Goal: Transaction & Acquisition: Purchase product/service

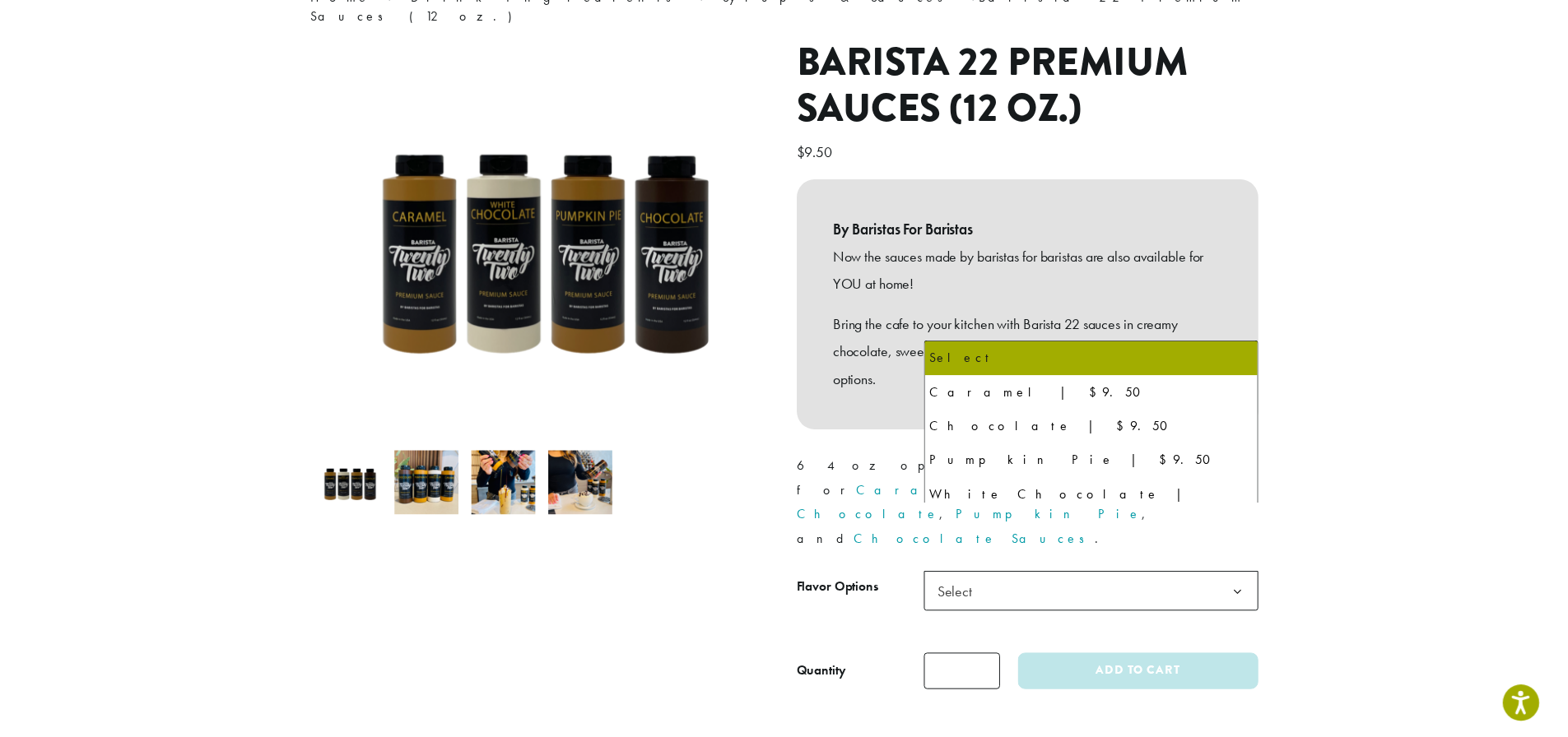
scroll to position [82, 0]
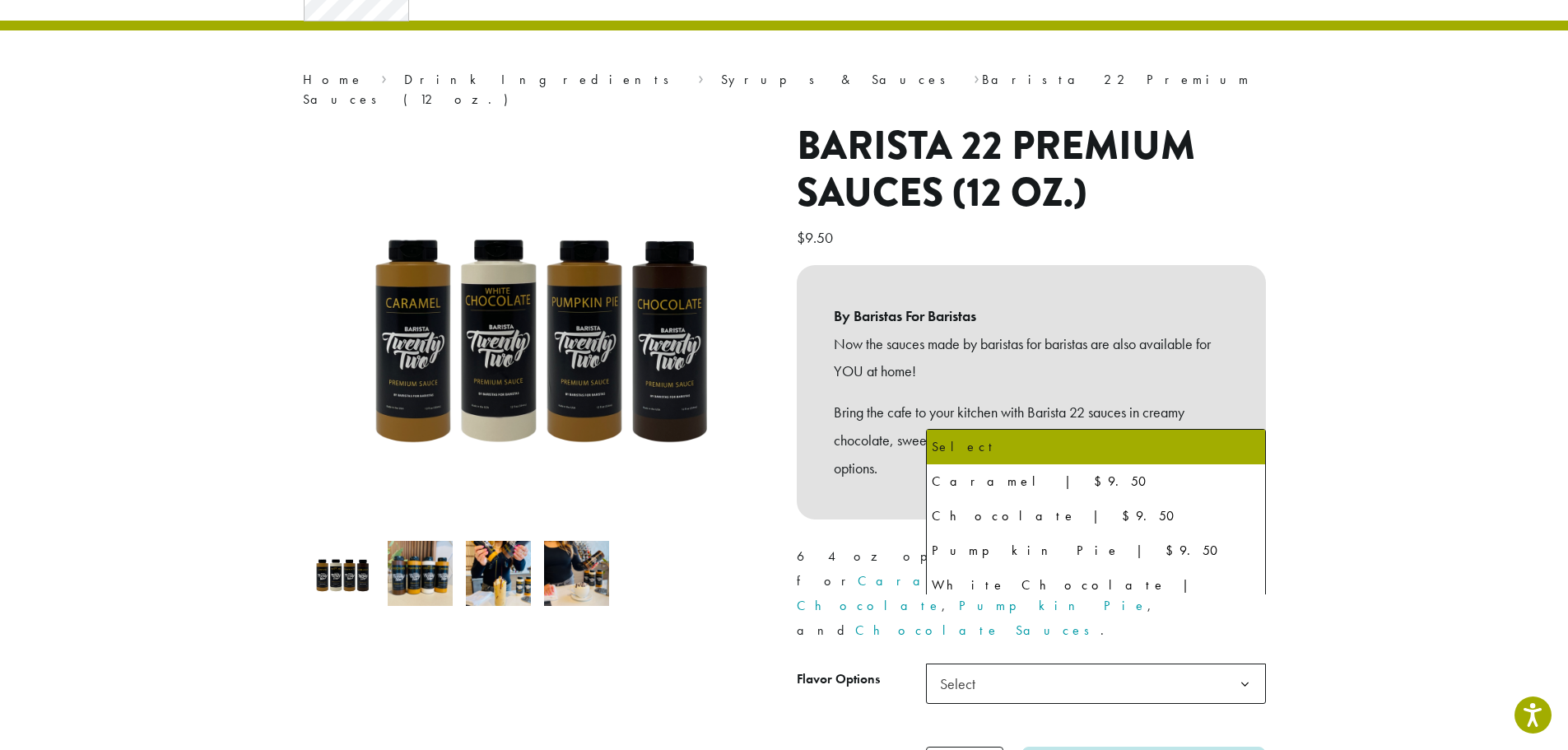
select select "*********"
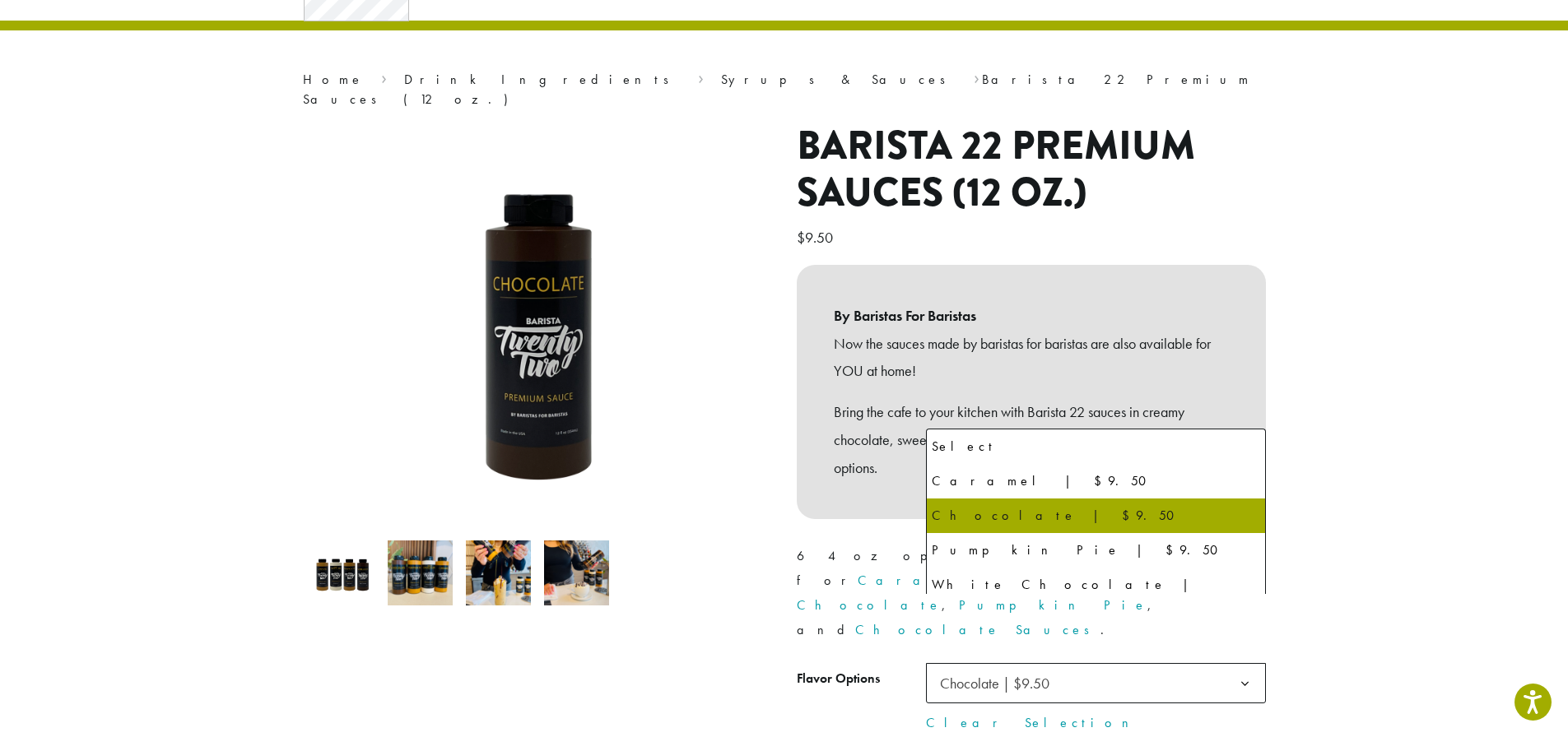
click at [1160, 663] on span "Chocolate | $9.50" at bounding box center [1096, 683] width 340 height 40
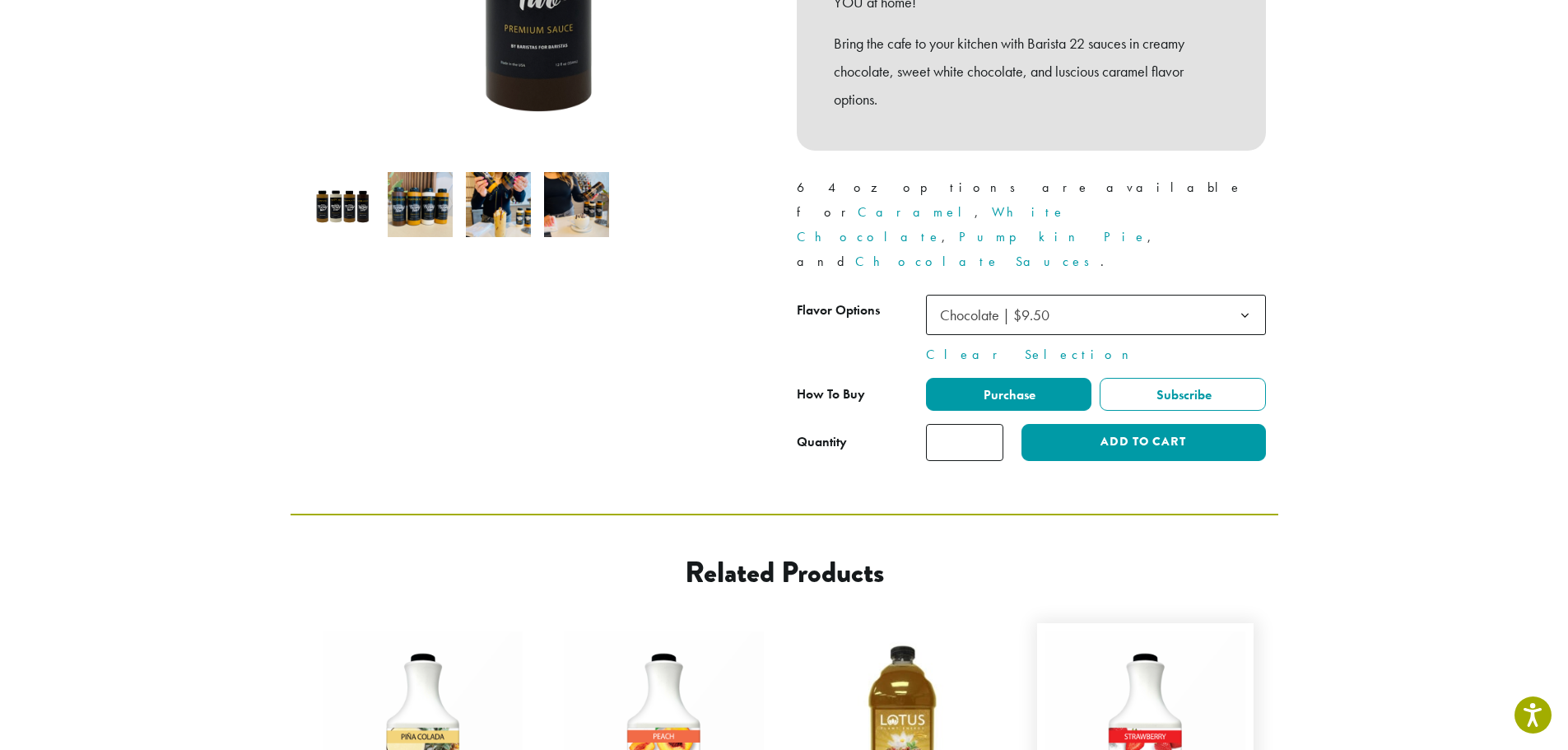
scroll to position [411, 0]
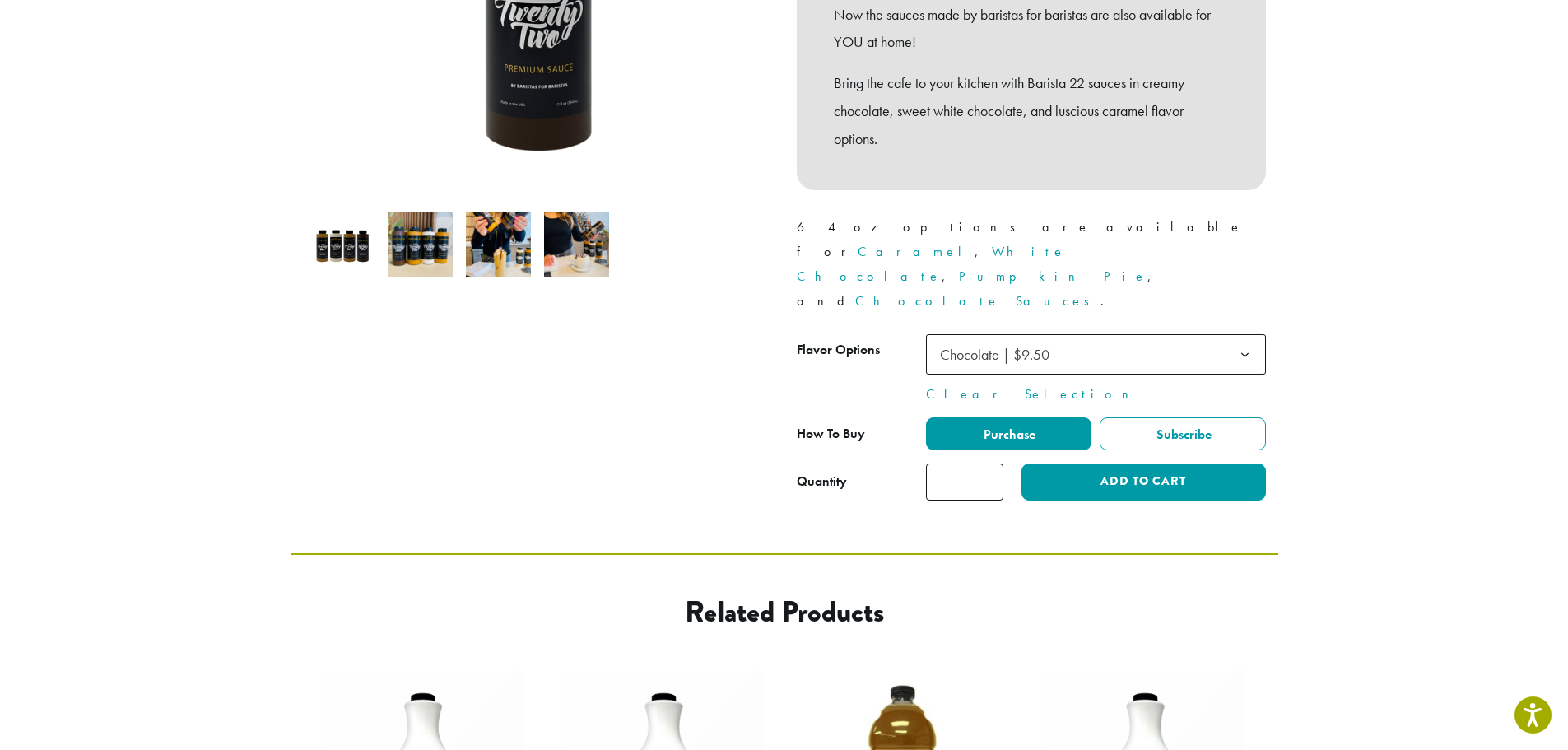
click at [837, 215] on p "64 oz options are available for Caramel , White Chocolate , Pumpkin Pie , and C…" at bounding box center [1032, 263] width 470 height 98
click at [1101, 292] on link "Chocolate Sauces" at bounding box center [978, 301] width 246 height 17
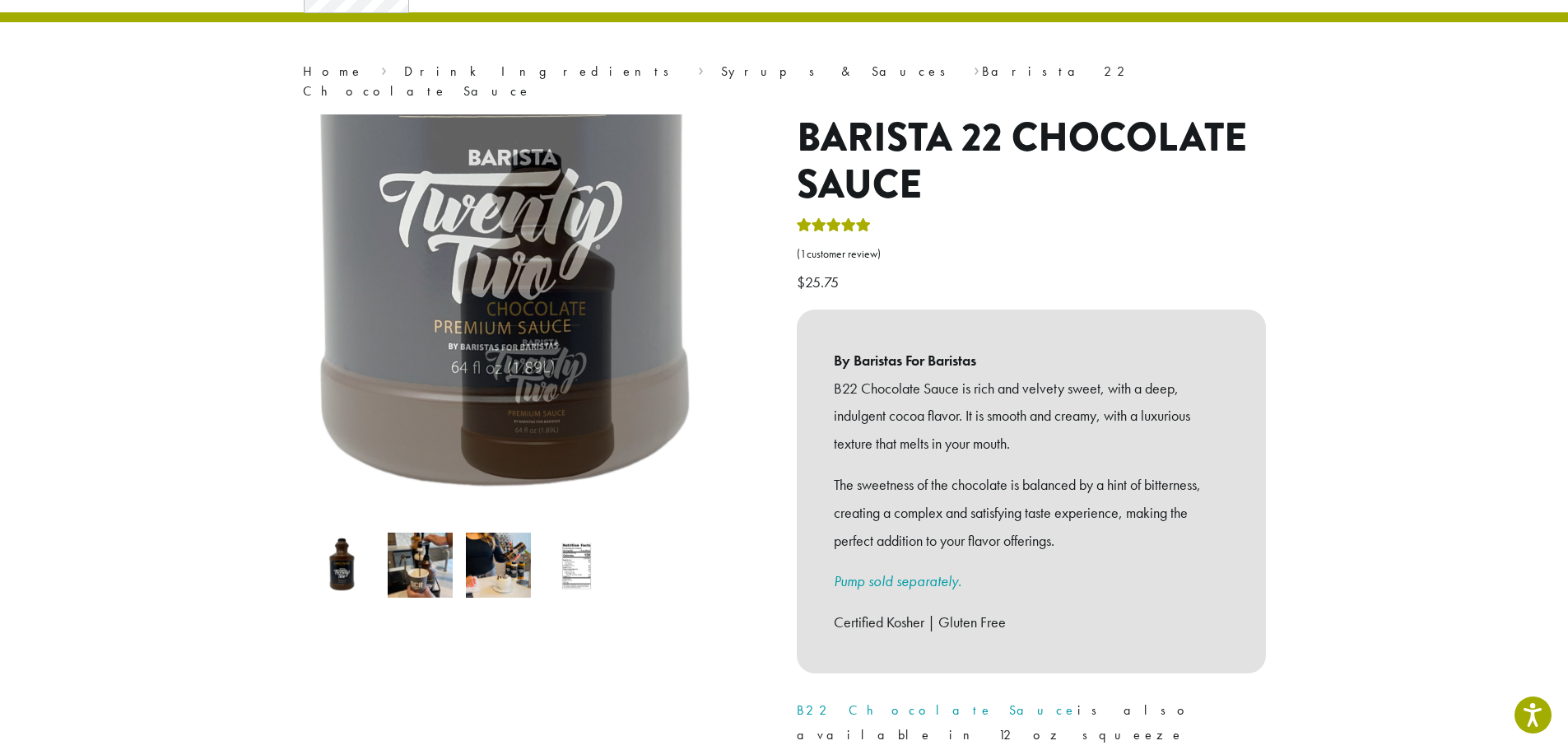
scroll to position [329, 0]
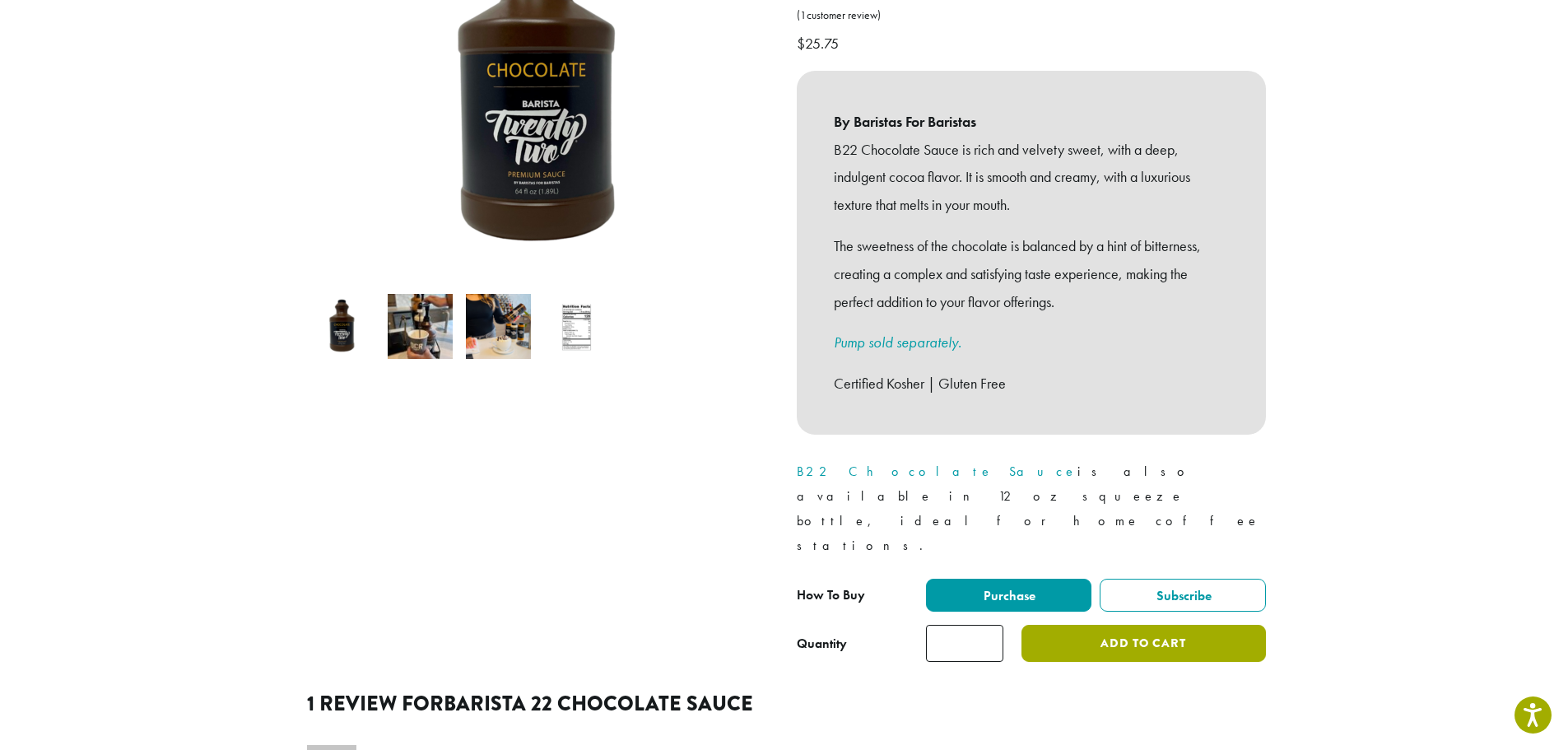
click at [1076, 624] on button "Add to cart" at bounding box center [1143, 642] width 244 height 37
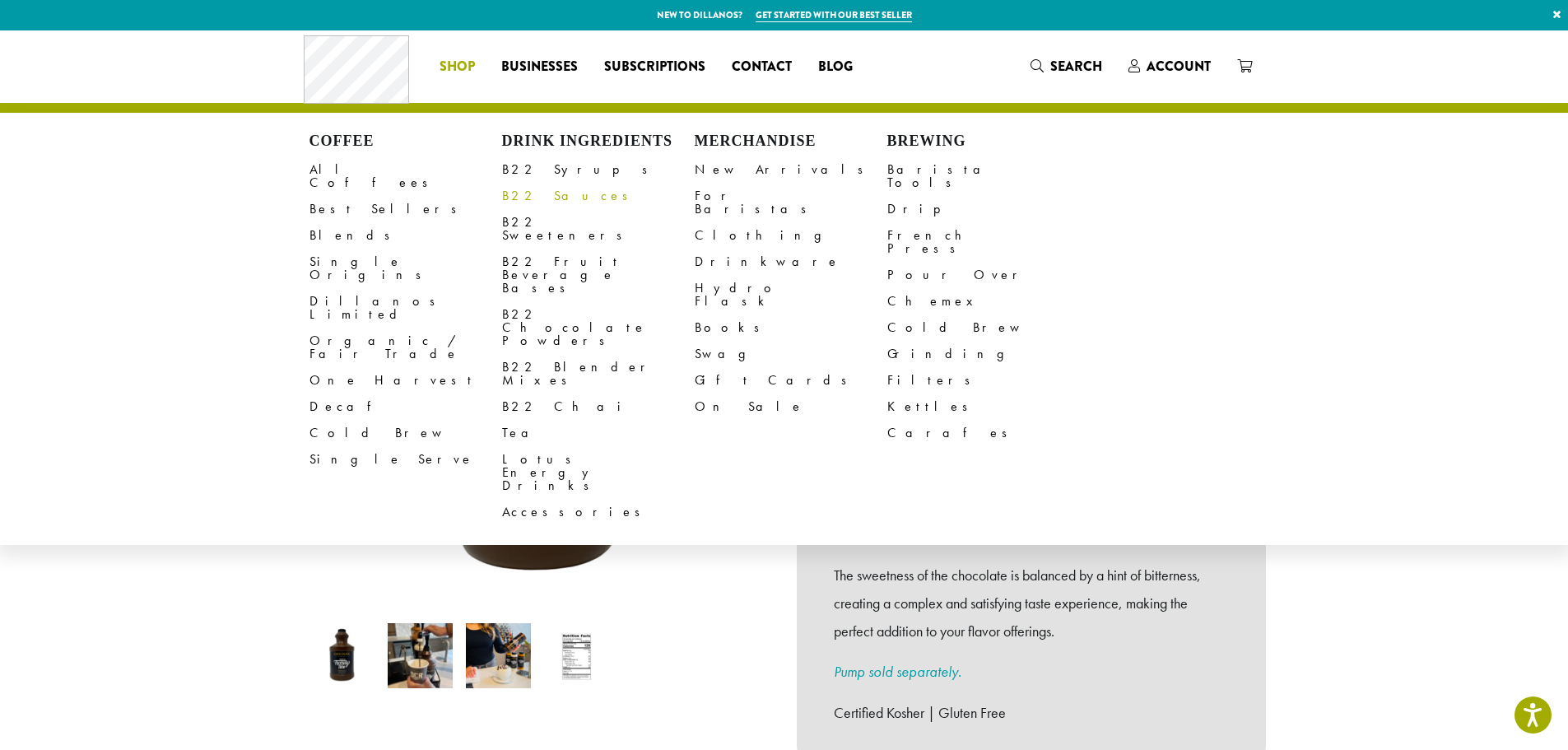
click at [535, 186] on link "B22 Sauces" at bounding box center [598, 196] width 192 height 27
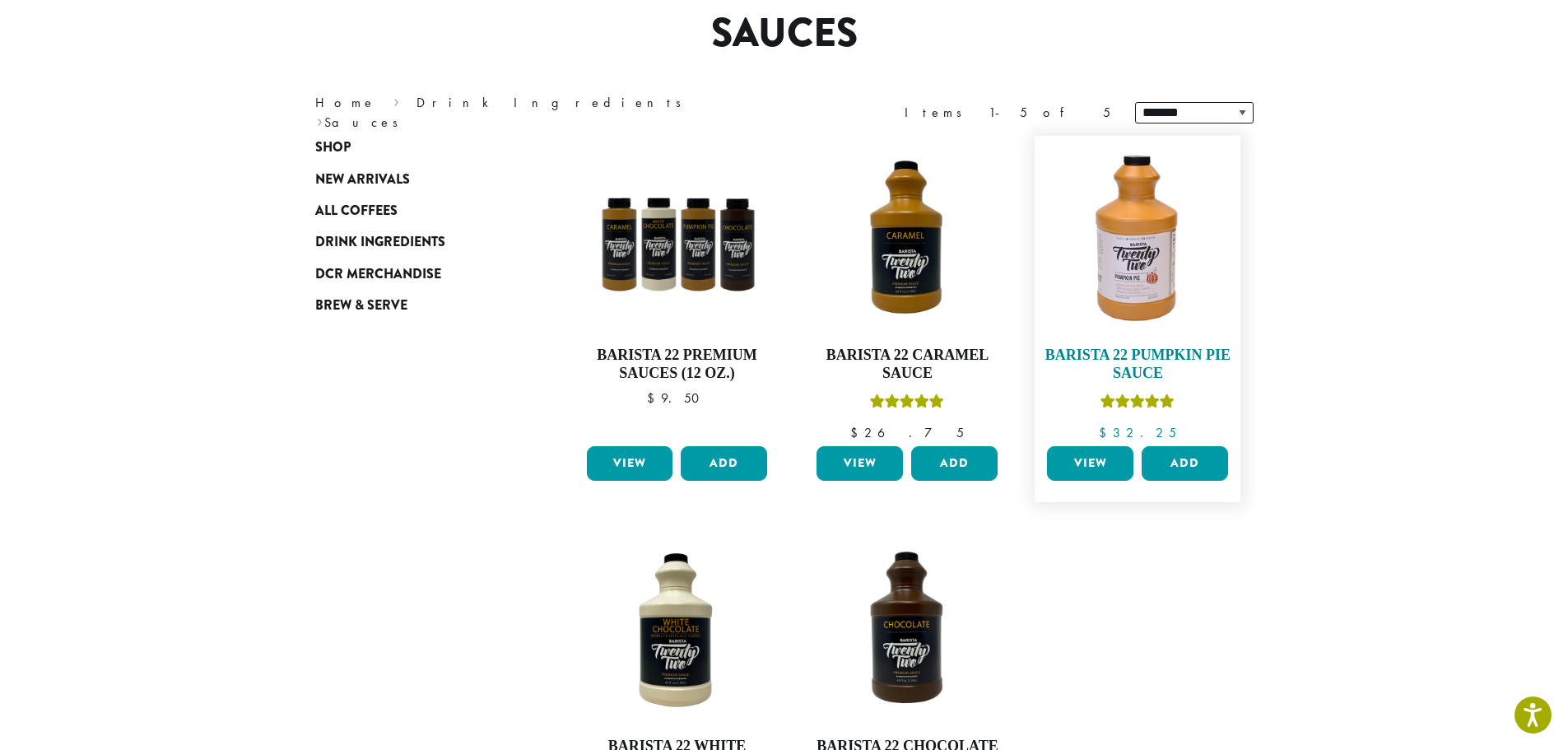
scroll to position [164, 0]
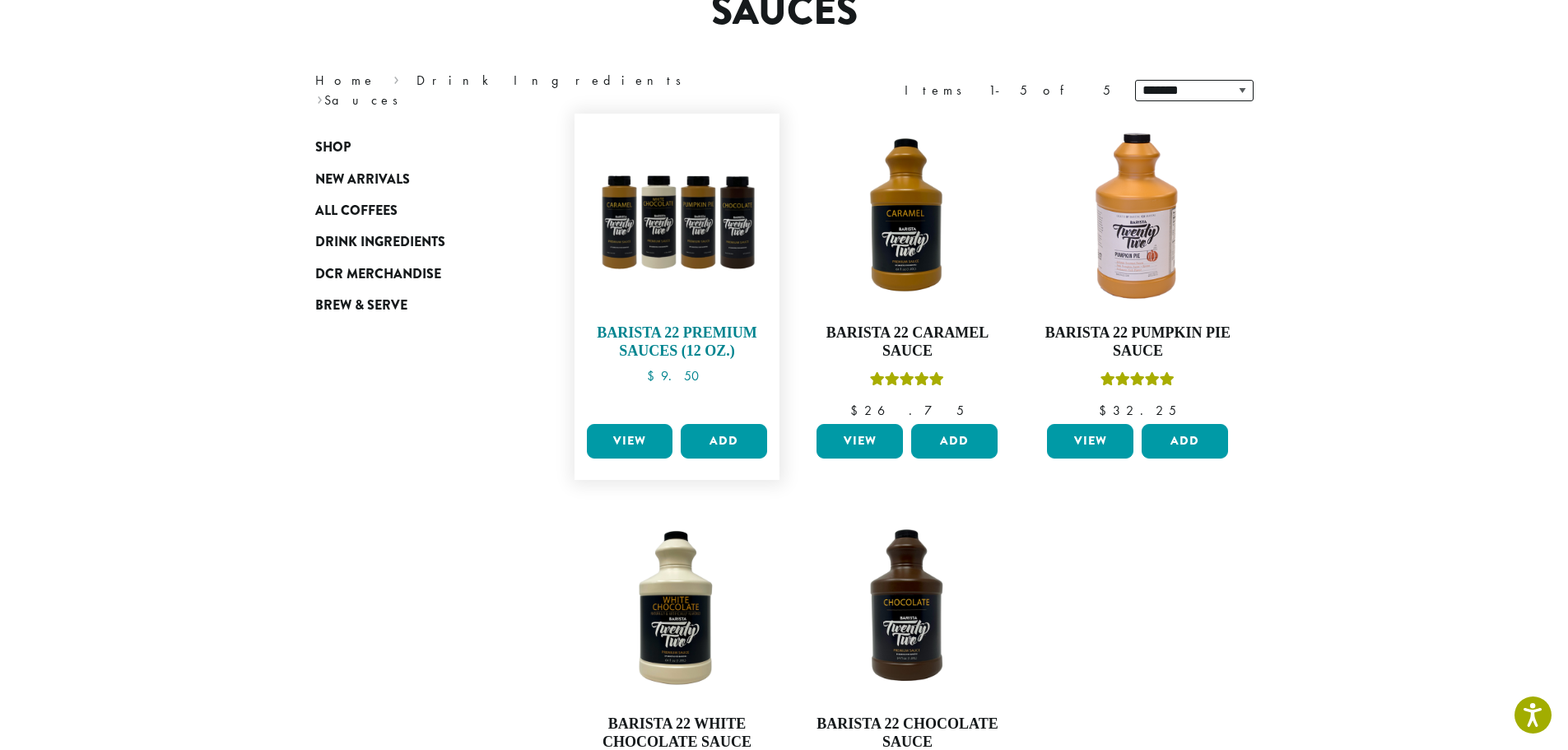
click at [701, 310] on img at bounding box center [676, 216] width 189 height 189
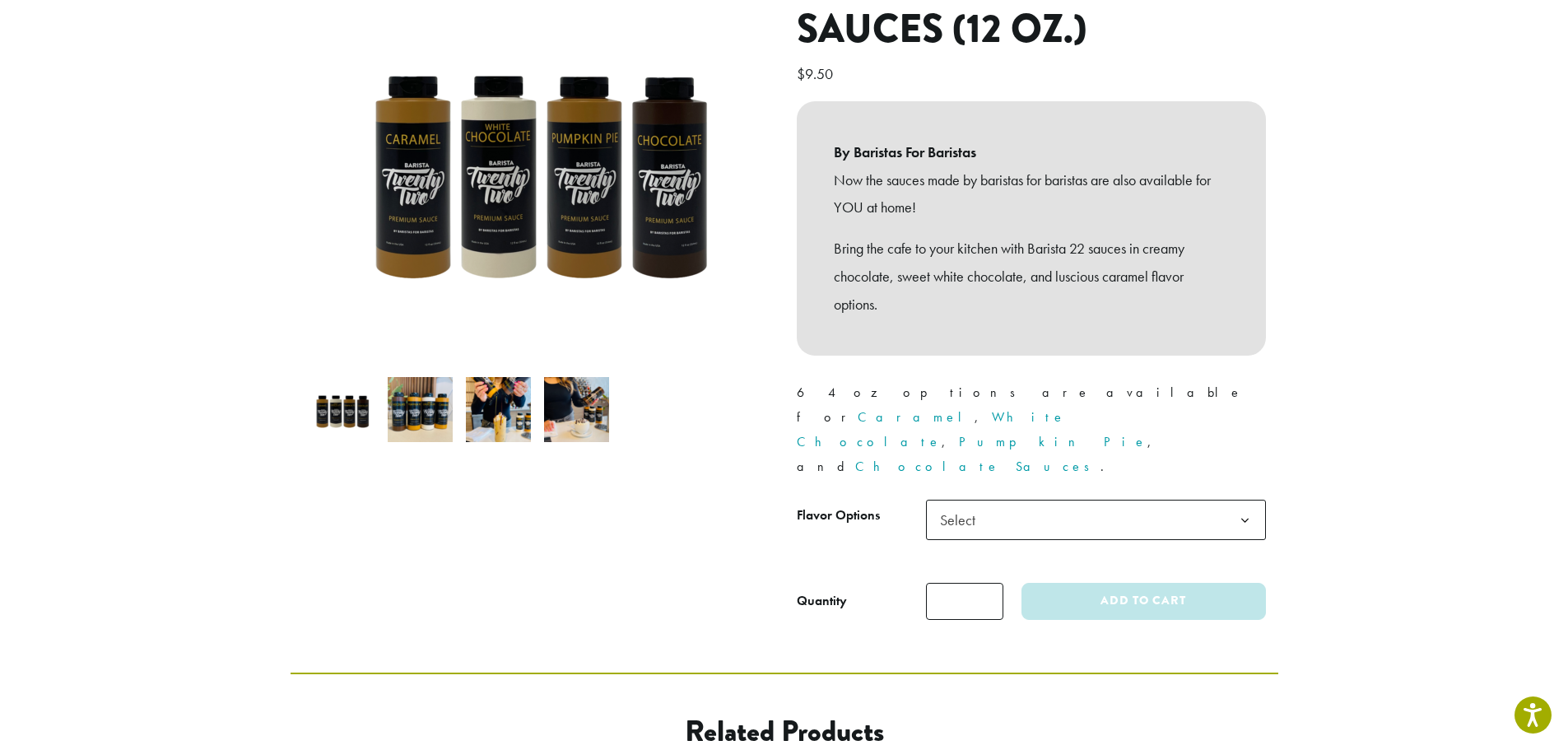
scroll to position [247, 0]
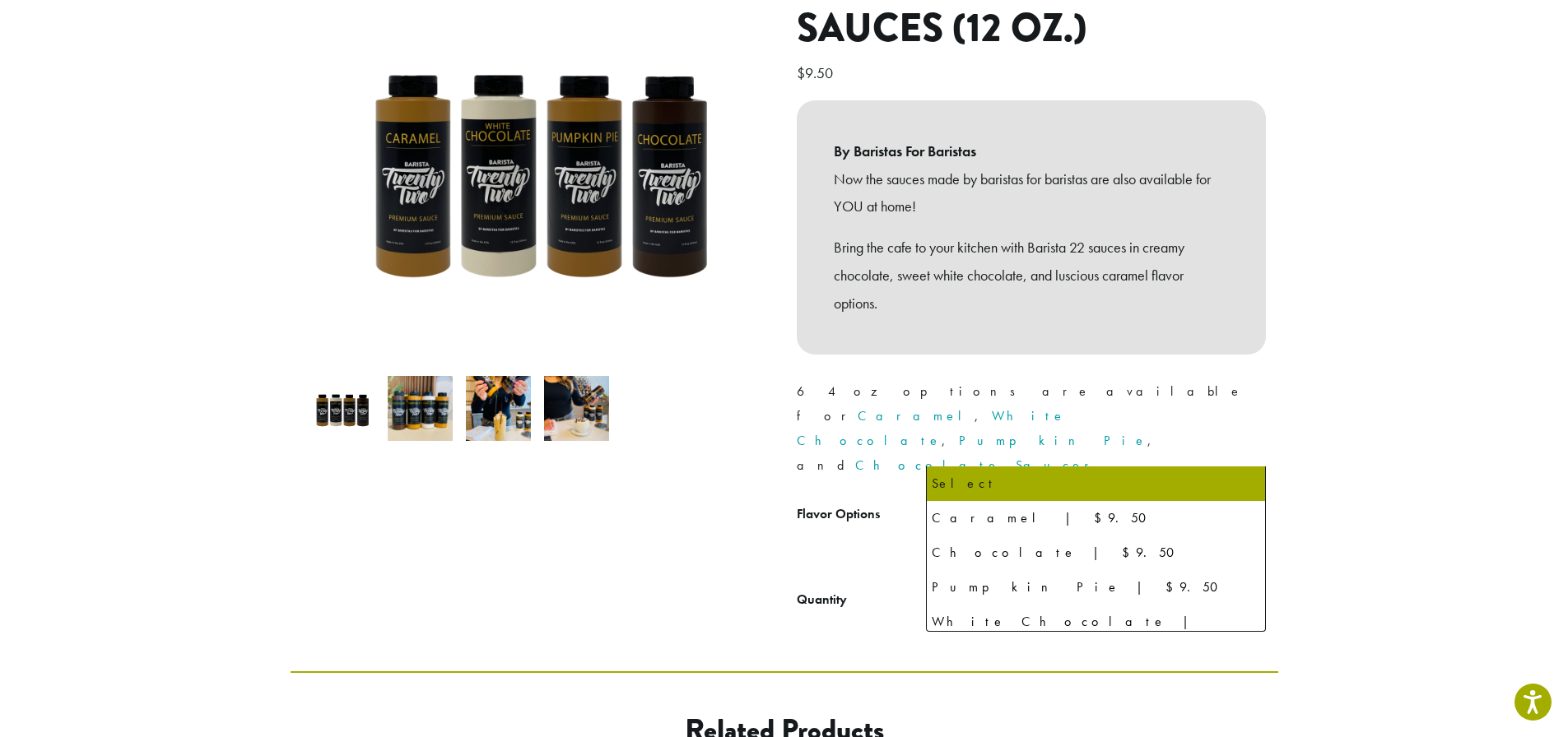
click at [1086, 498] on span "Select" at bounding box center [1096, 518] width 340 height 40
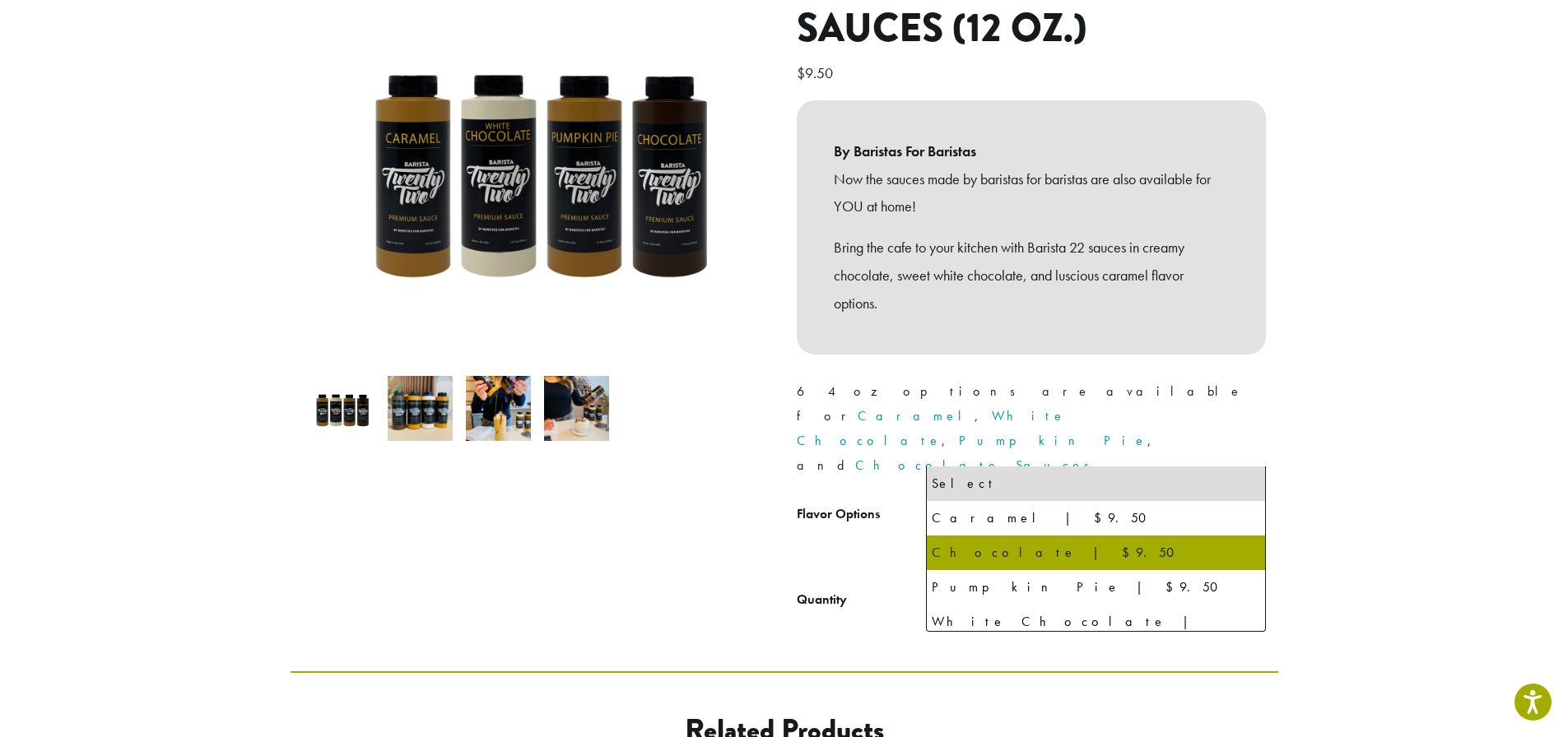
select select "*********"
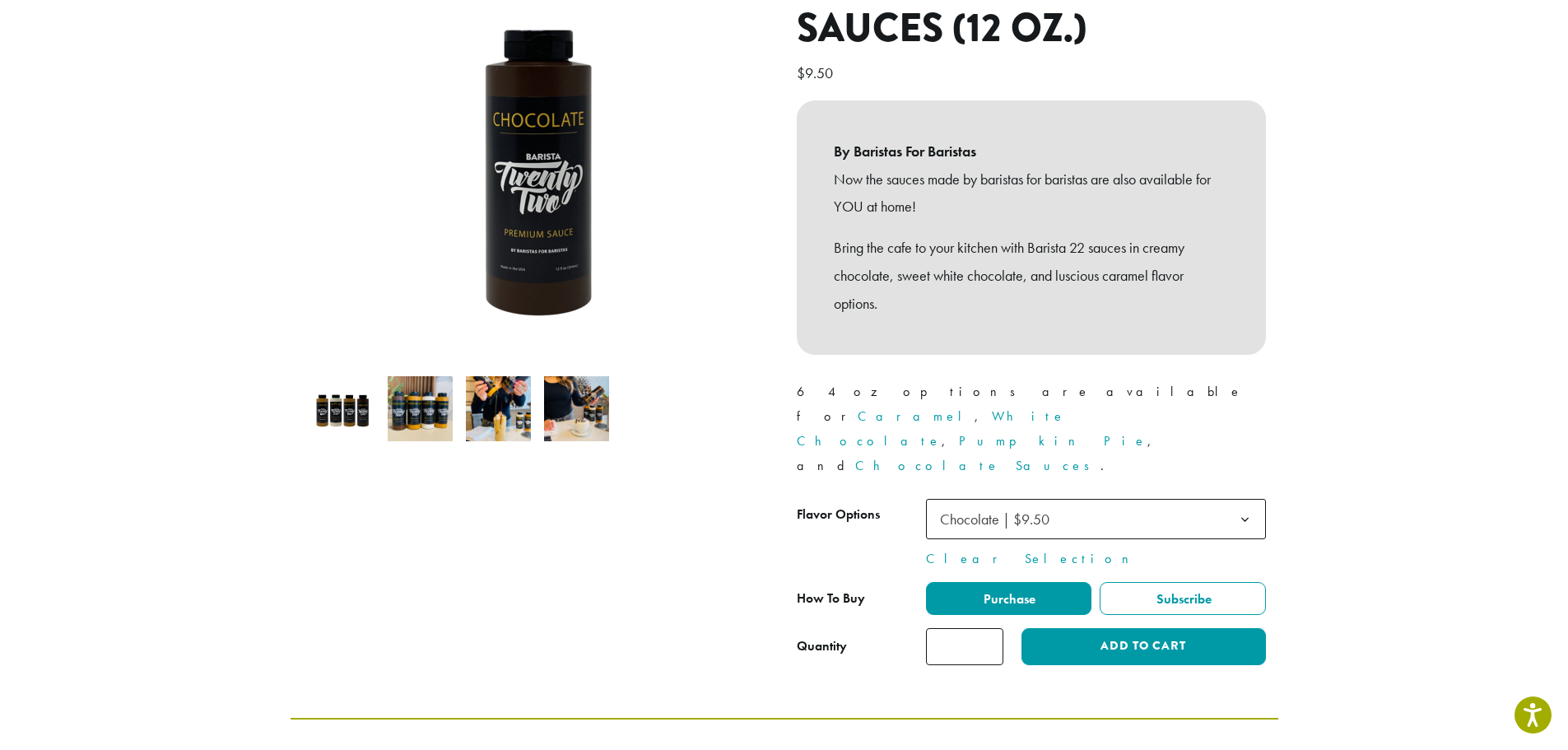
click at [499, 408] on img at bounding box center [499, 409] width 65 height 65
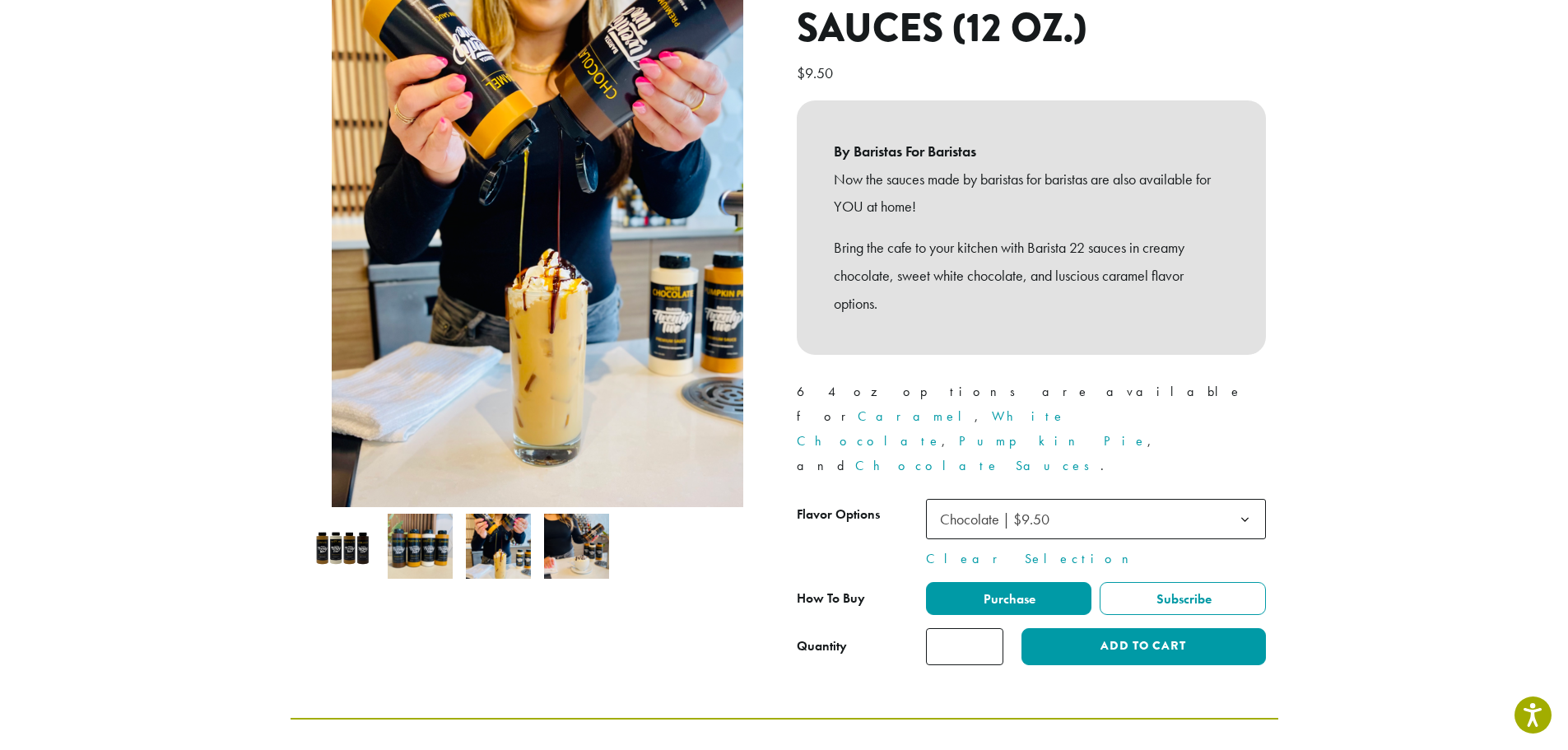
click at [346, 540] on img at bounding box center [342, 546] width 65 height 65
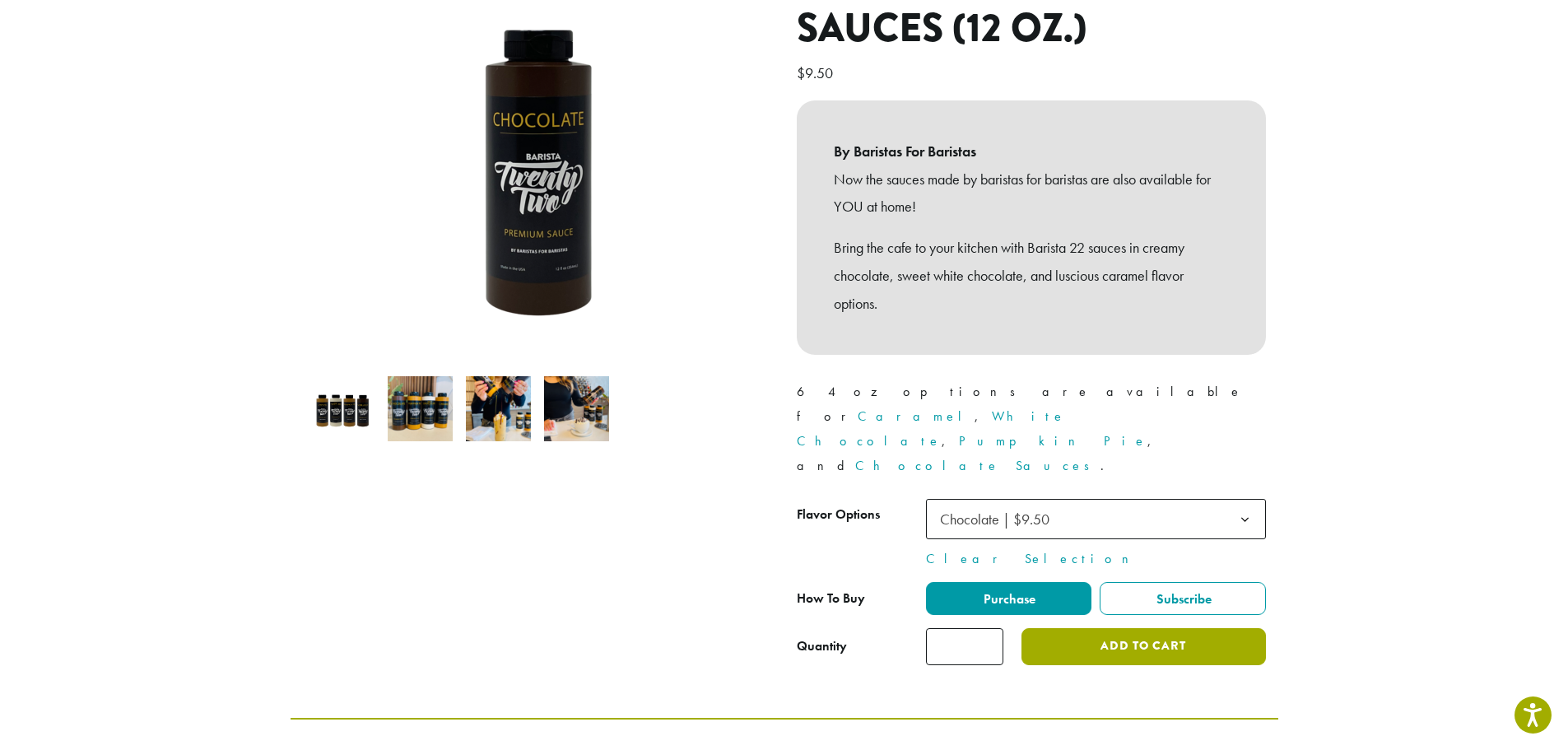
click at [1123, 628] on button "Add to cart" at bounding box center [1143, 646] width 244 height 37
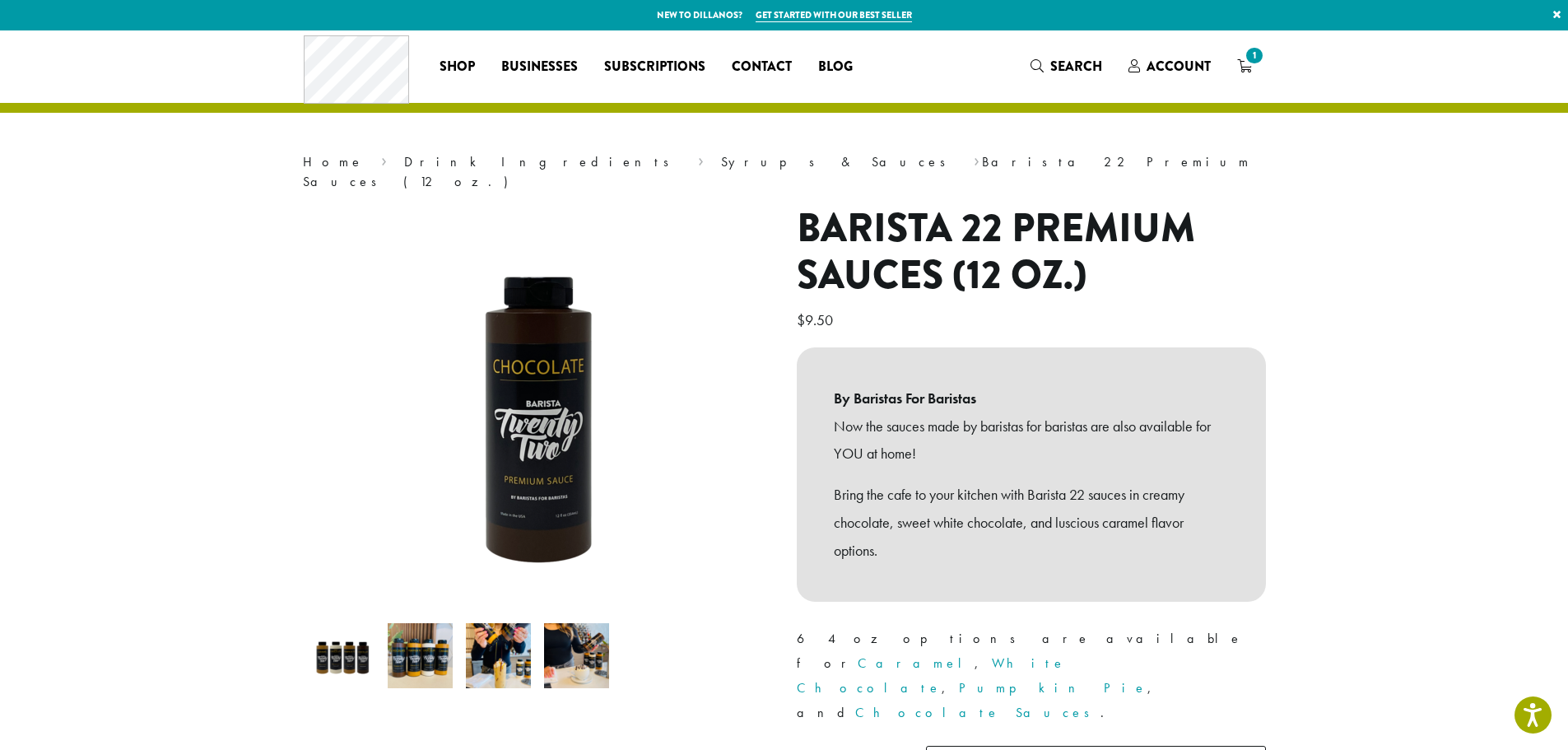
scroll to position [247, 0]
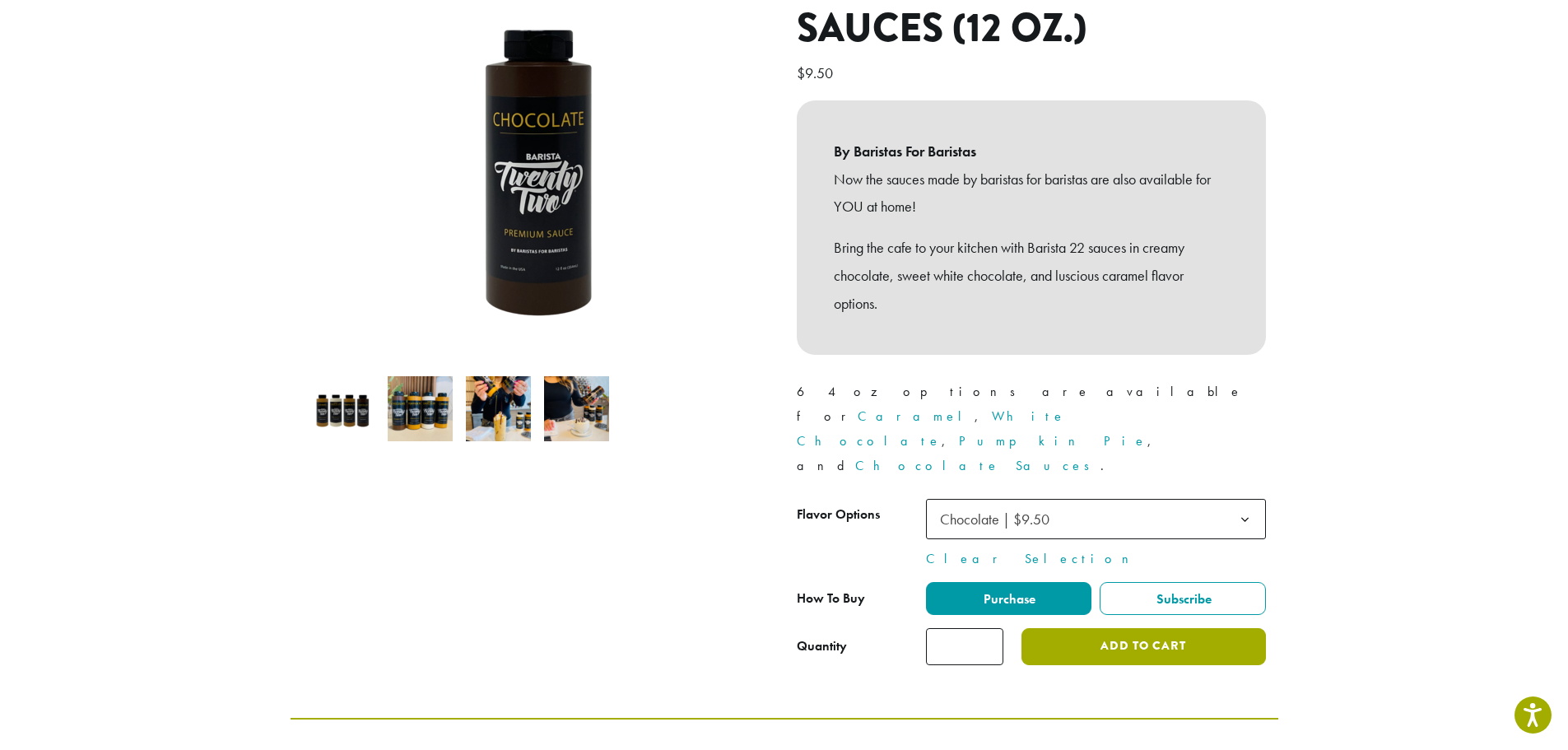
click at [1186, 628] on button "Add to cart" at bounding box center [1143, 646] width 244 height 37
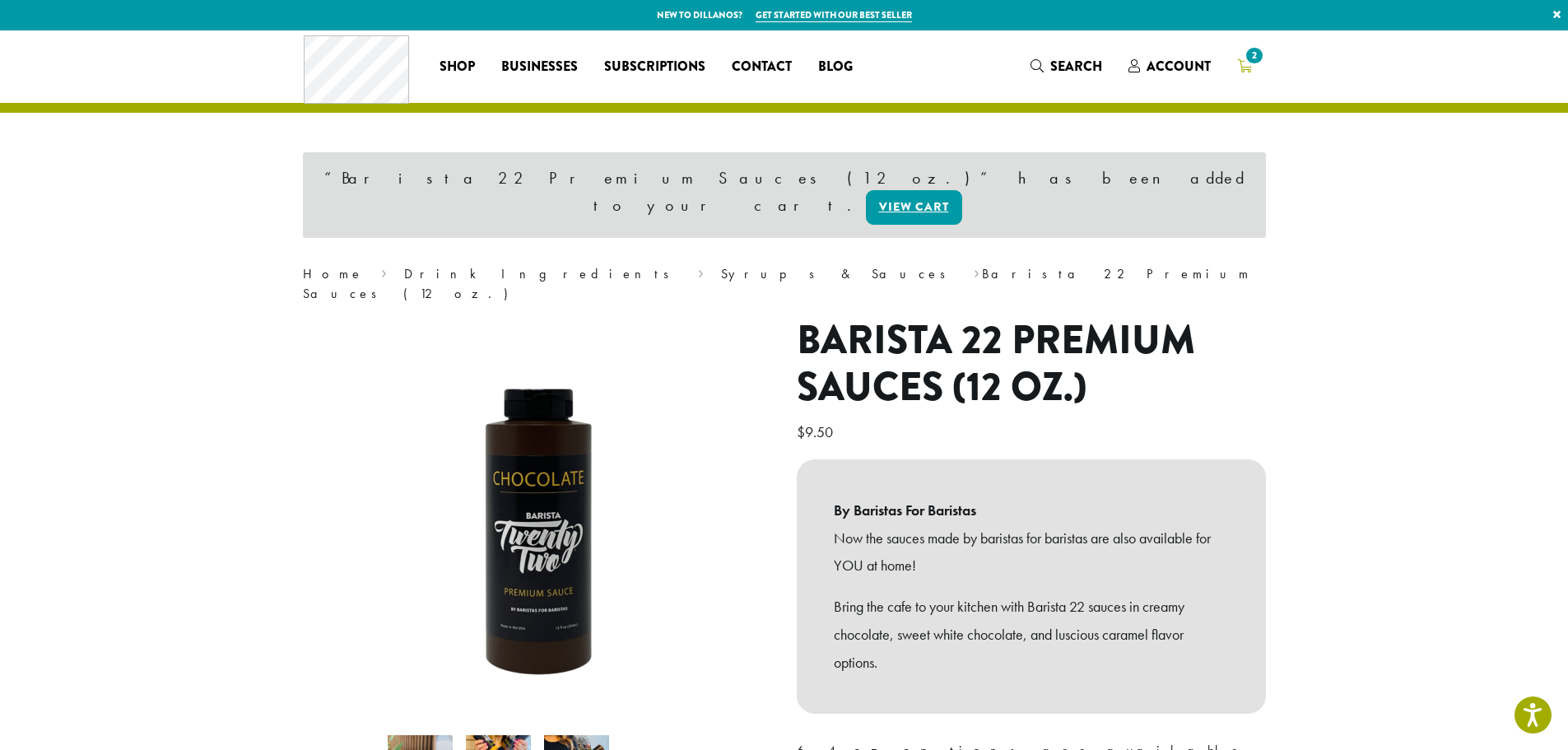
click at [1253, 68] on link "2" at bounding box center [1245, 67] width 41 height 27
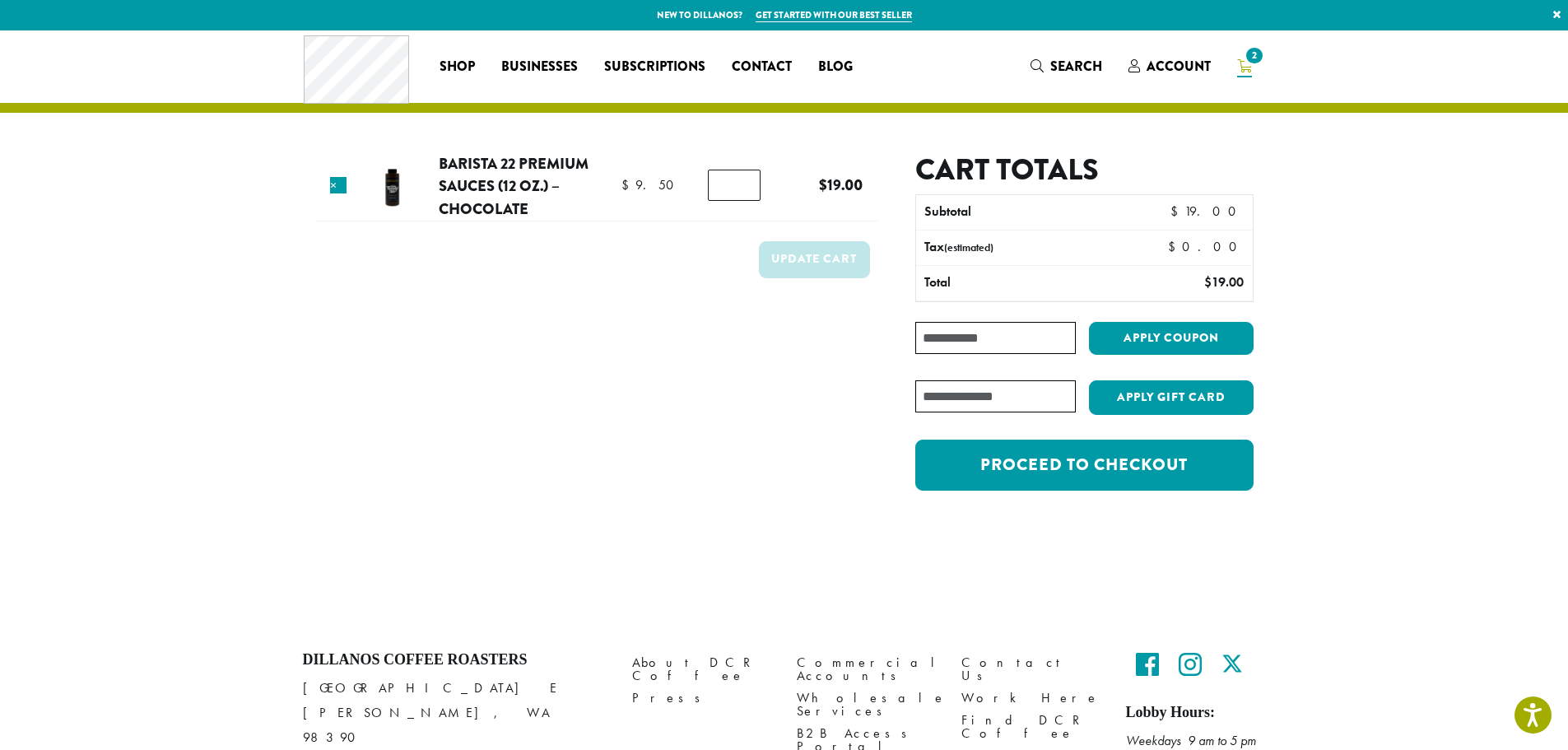
click at [750, 186] on input "*" at bounding box center [735, 185] width 53 height 32
click at [747, 180] on input "*" at bounding box center [735, 185] width 53 height 32
click at [747, 194] on input "*" at bounding box center [735, 185] width 53 height 32
click at [743, 192] on input "*" at bounding box center [735, 185] width 53 height 32
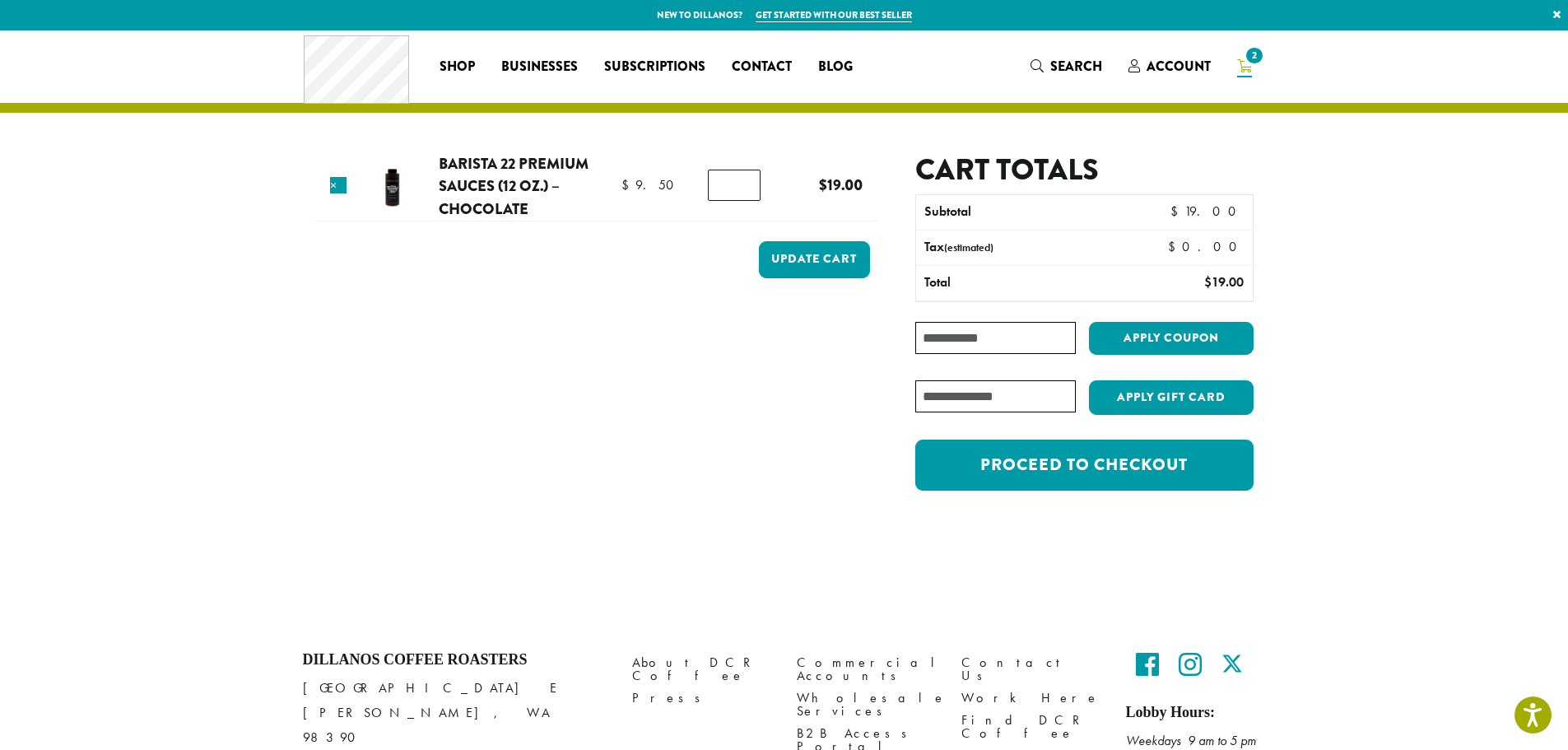
click at [743, 192] on input "*" at bounding box center [735, 185] width 53 height 32
type input "*"
click at [748, 177] on input "*" at bounding box center [735, 185] width 53 height 32
click at [793, 246] on button "Update cart" at bounding box center [814, 259] width 111 height 37
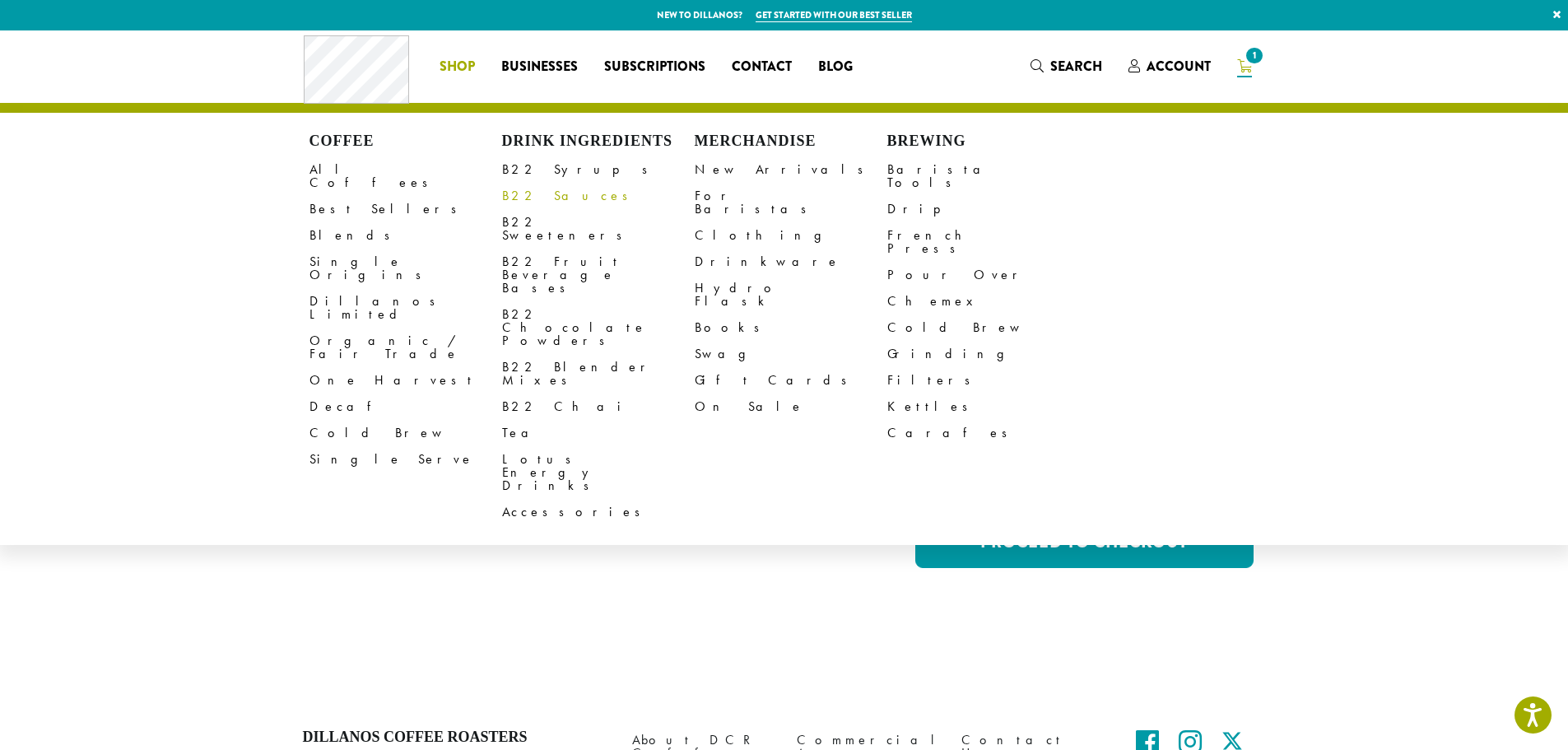
click at [524, 202] on link "B22 Sauces" at bounding box center [598, 196] width 192 height 27
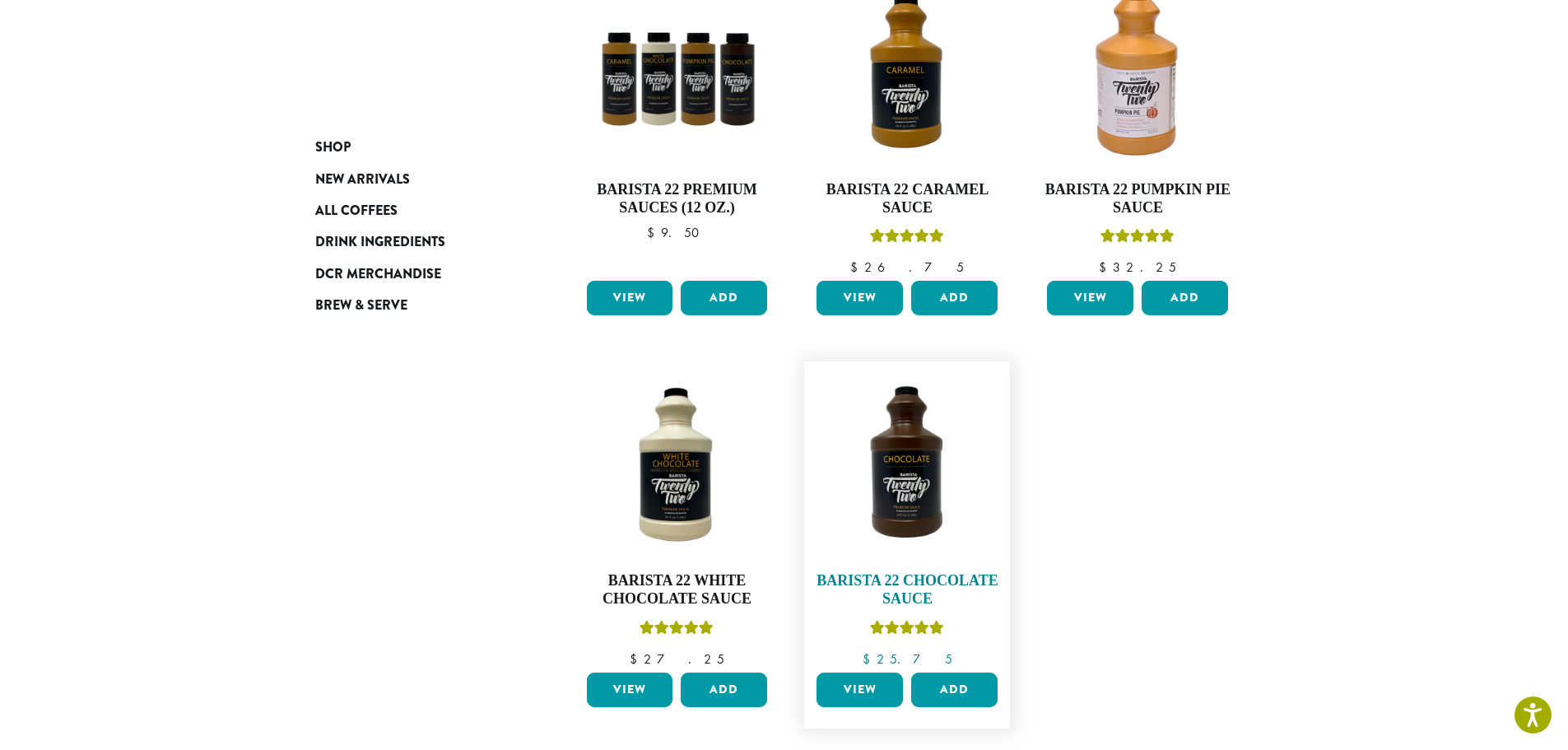
scroll to position [411, 0]
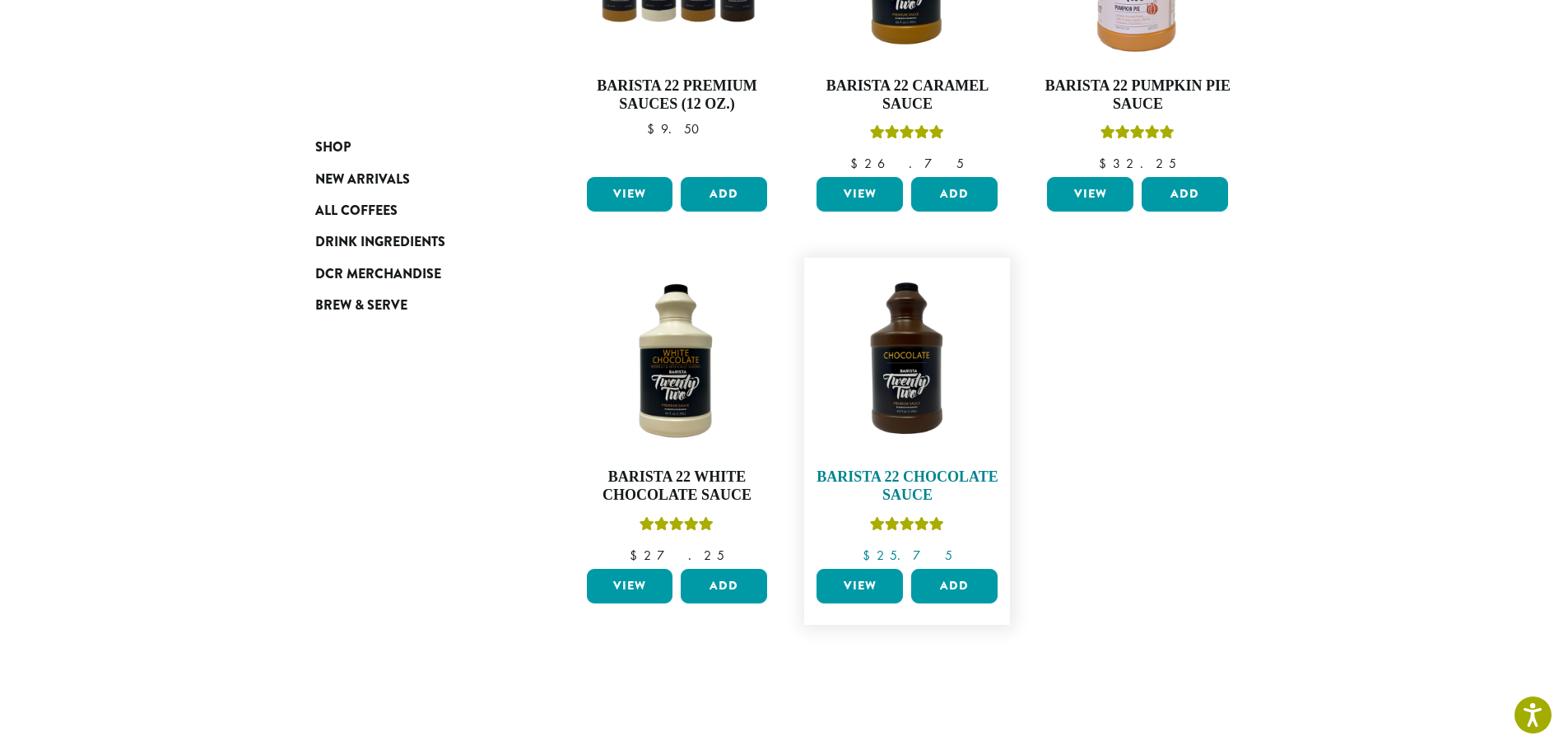
click at [947, 360] on img at bounding box center [907, 360] width 189 height 189
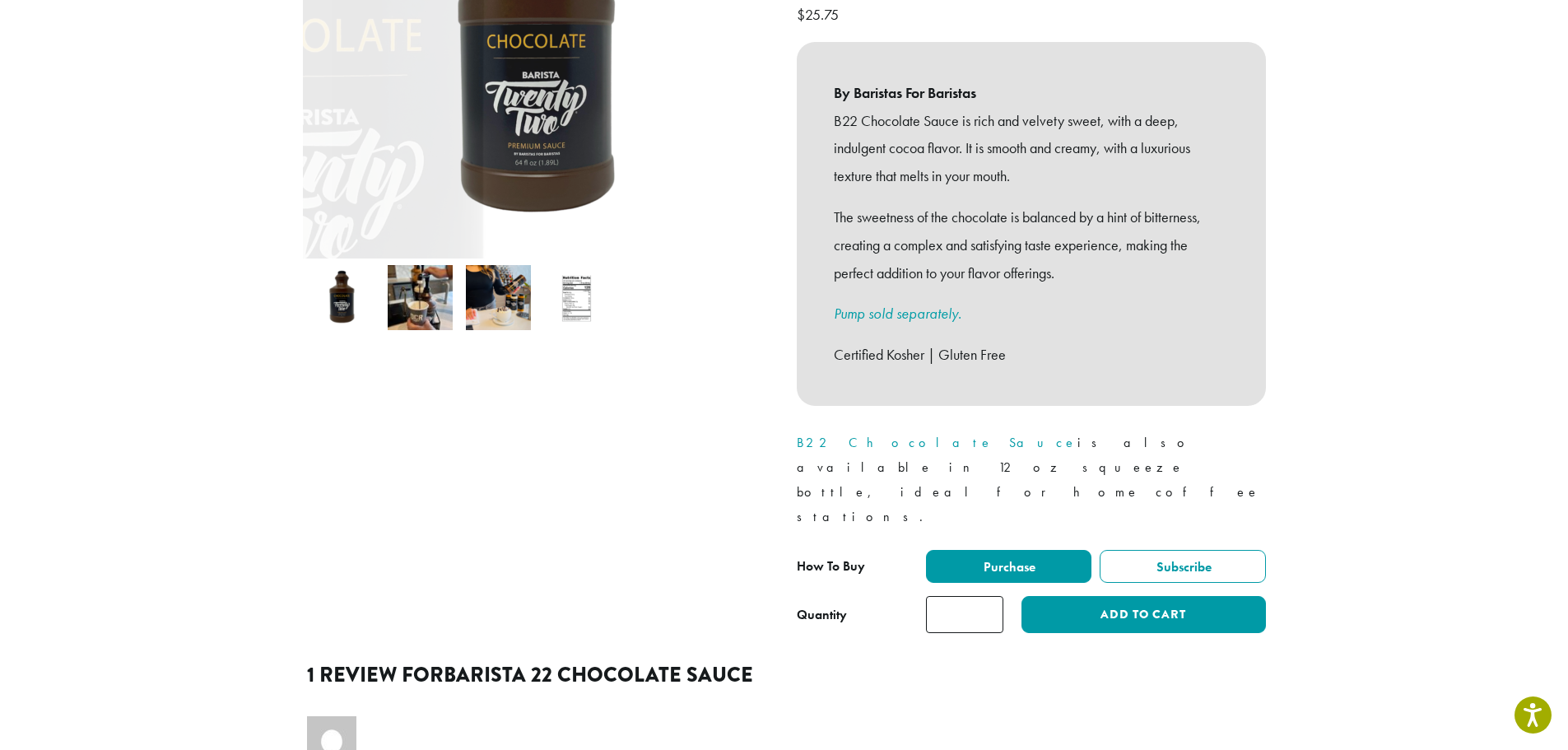
scroll to position [329, 0]
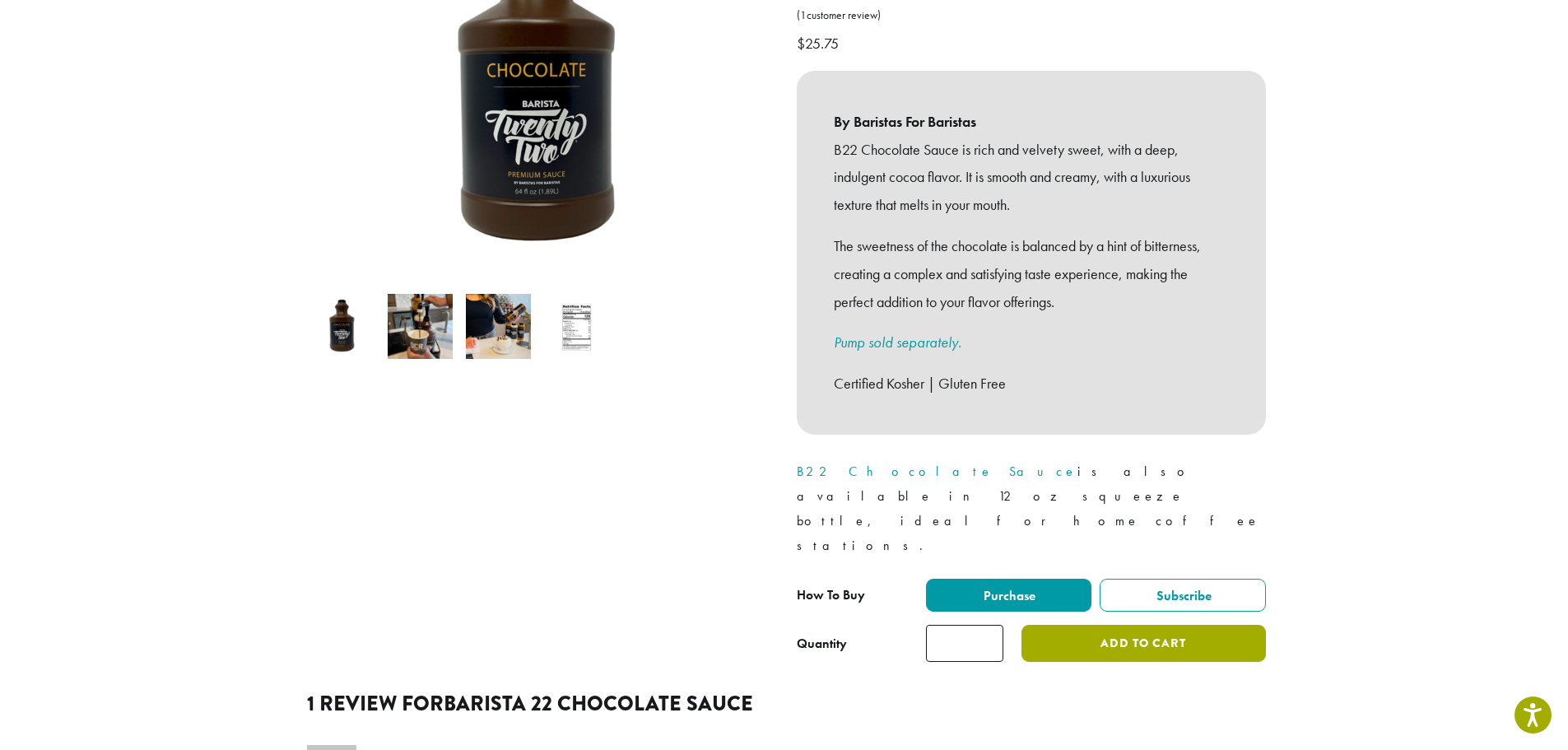
click at [1188, 624] on button "Add to cart" at bounding box center [1143, 642] width 244 height 37
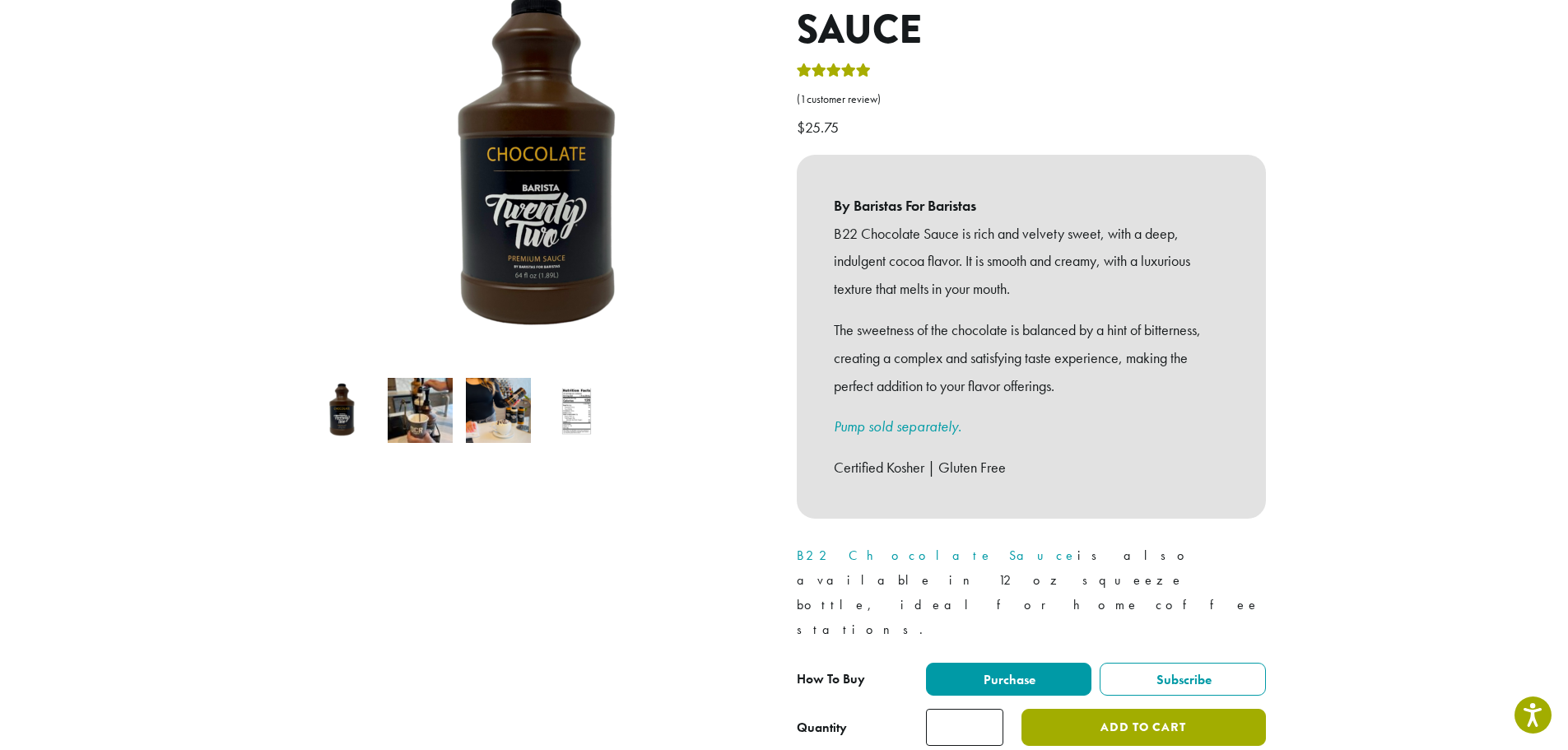
scroll to position [164, 0]
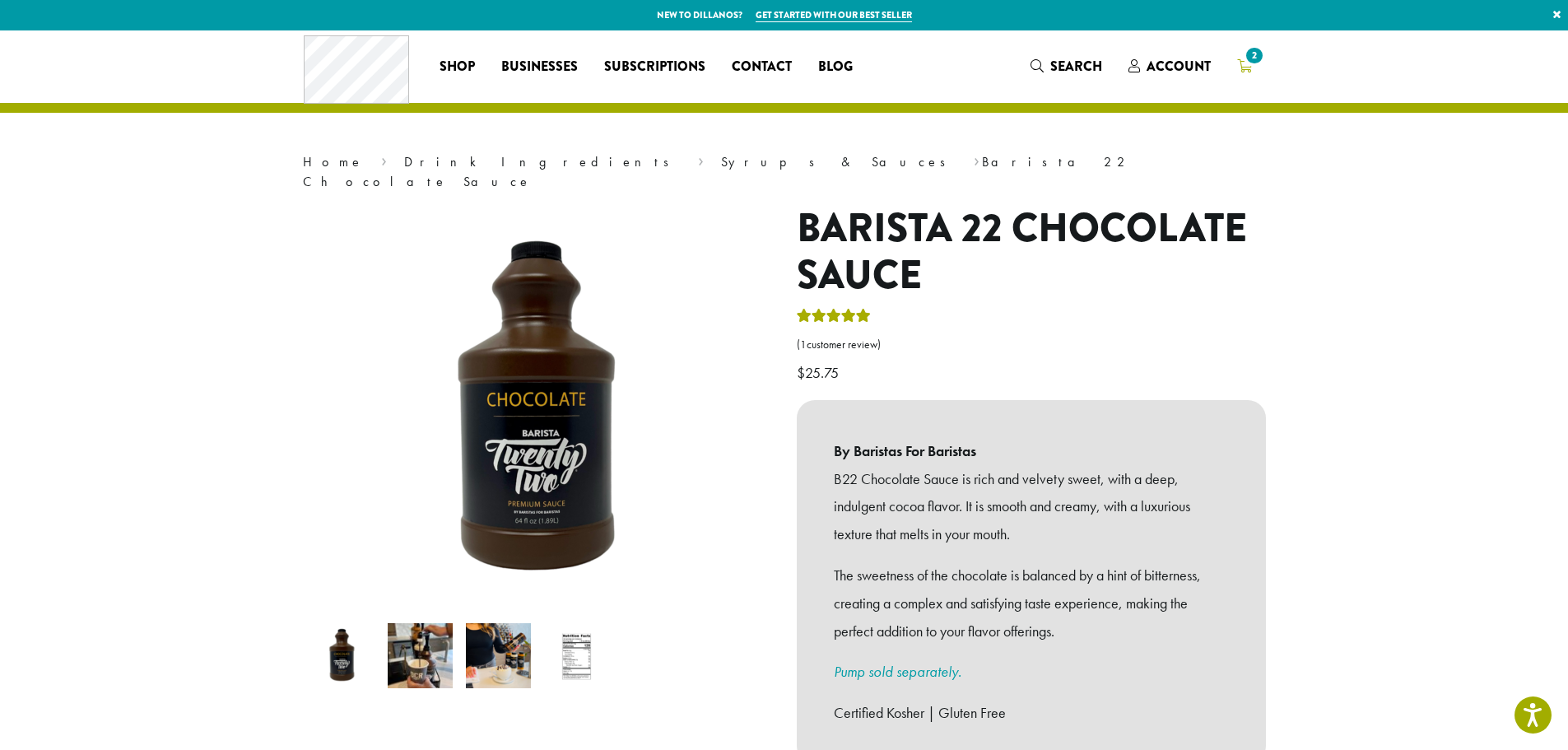
click at [1245, 59] on span "2" at bounding box center [1254, 56] width 22 height 22
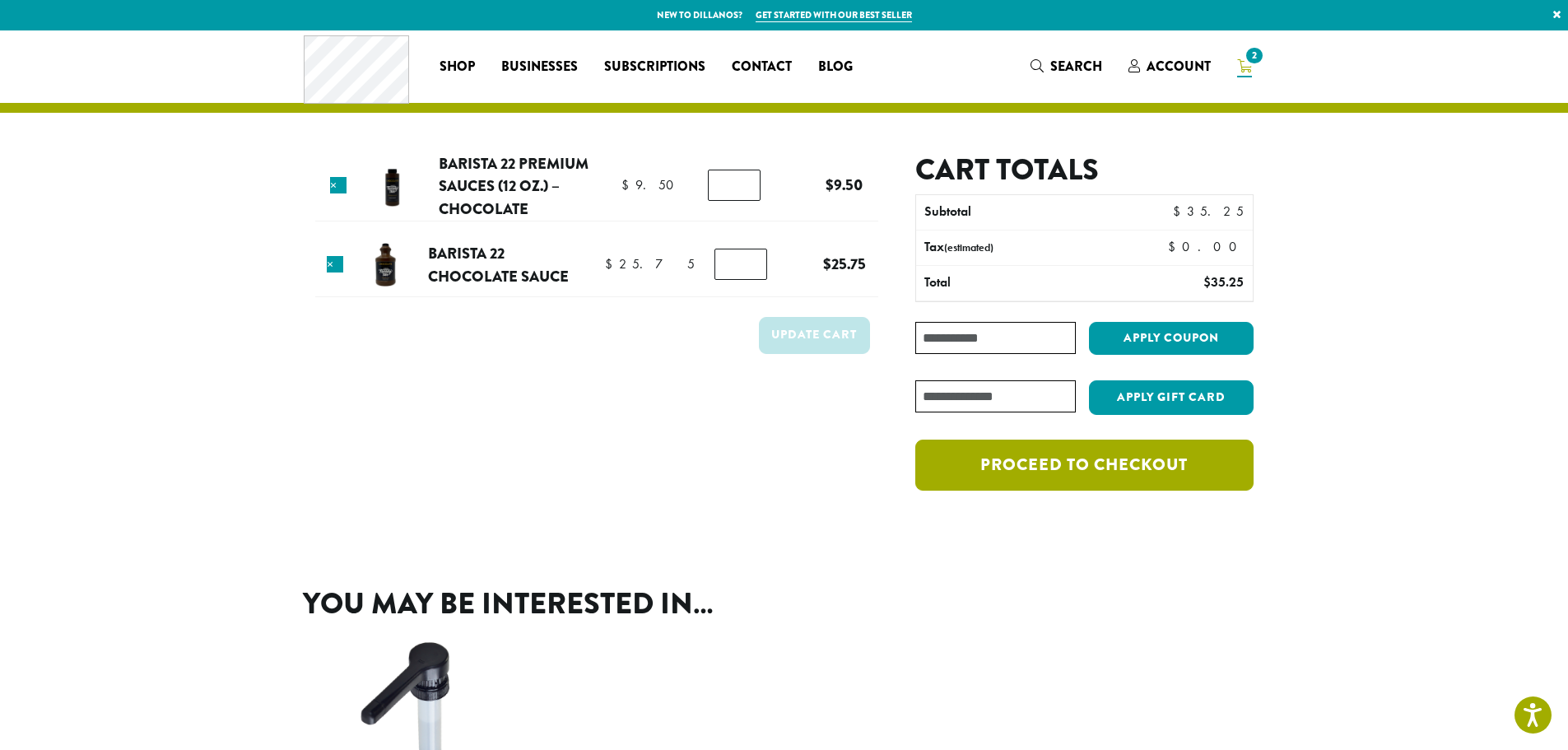
click at [1060, 458] on link "Proceed to checkout" at bounding box center [1084, 465] width 338 height 51
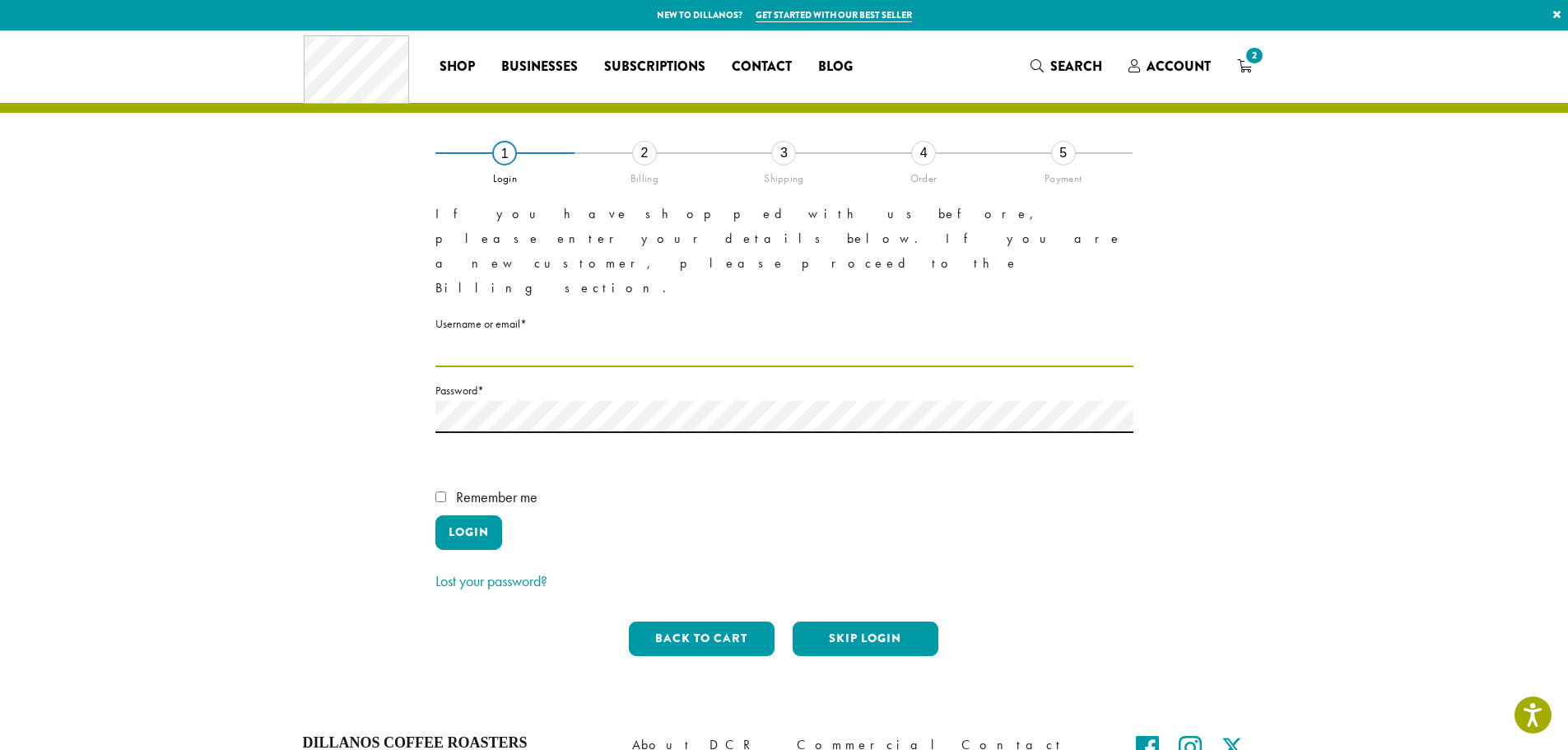
click at [588, 335] on input "Username or email * Required" at bounding box center [784, 351] width 698 height 32
click at [928, 396] on p "Password * Required" at bounding box center [784, 426] width 698 height 91
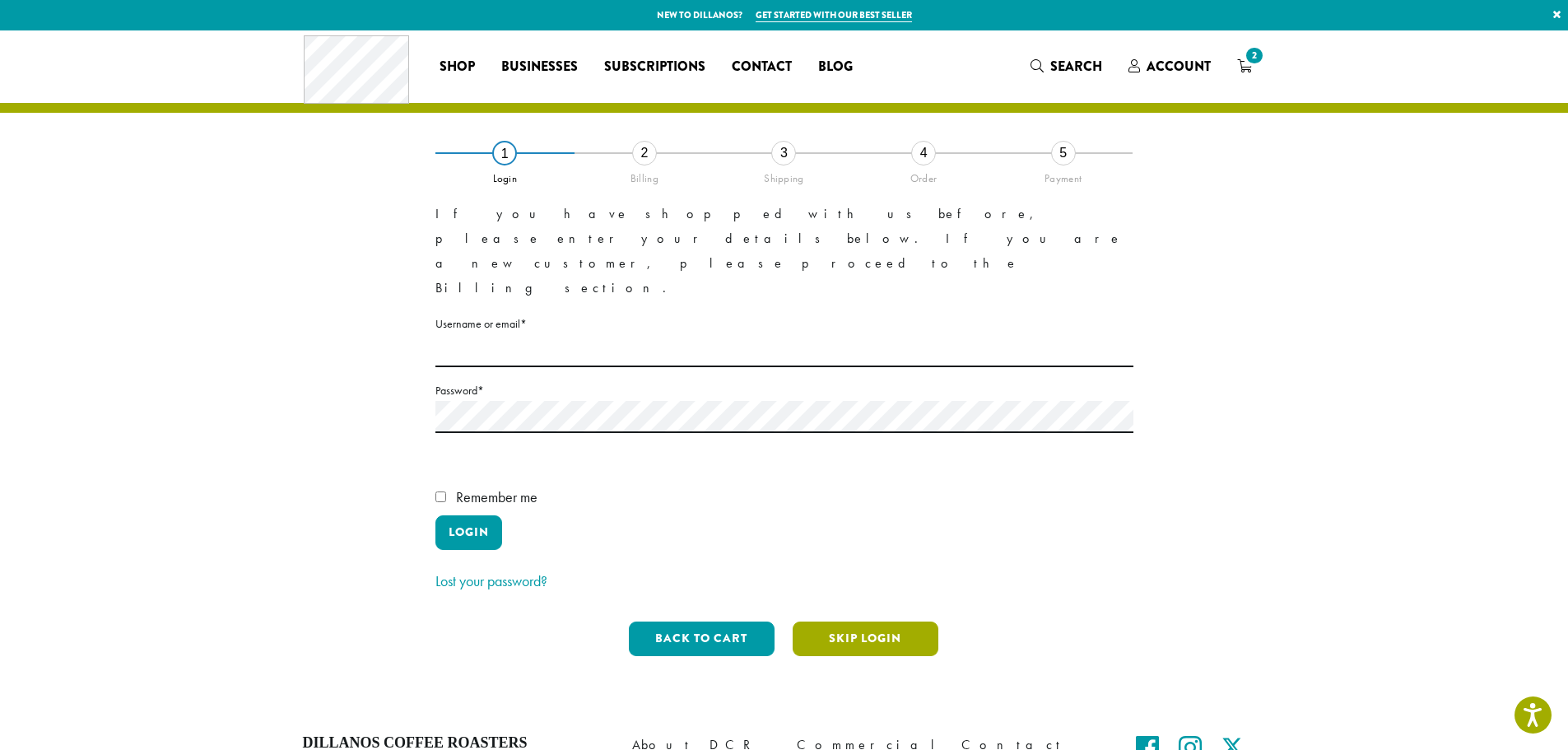
click at [849, 622] on button "Skip Login" at bounding box center [866, 639] width 145 height 34
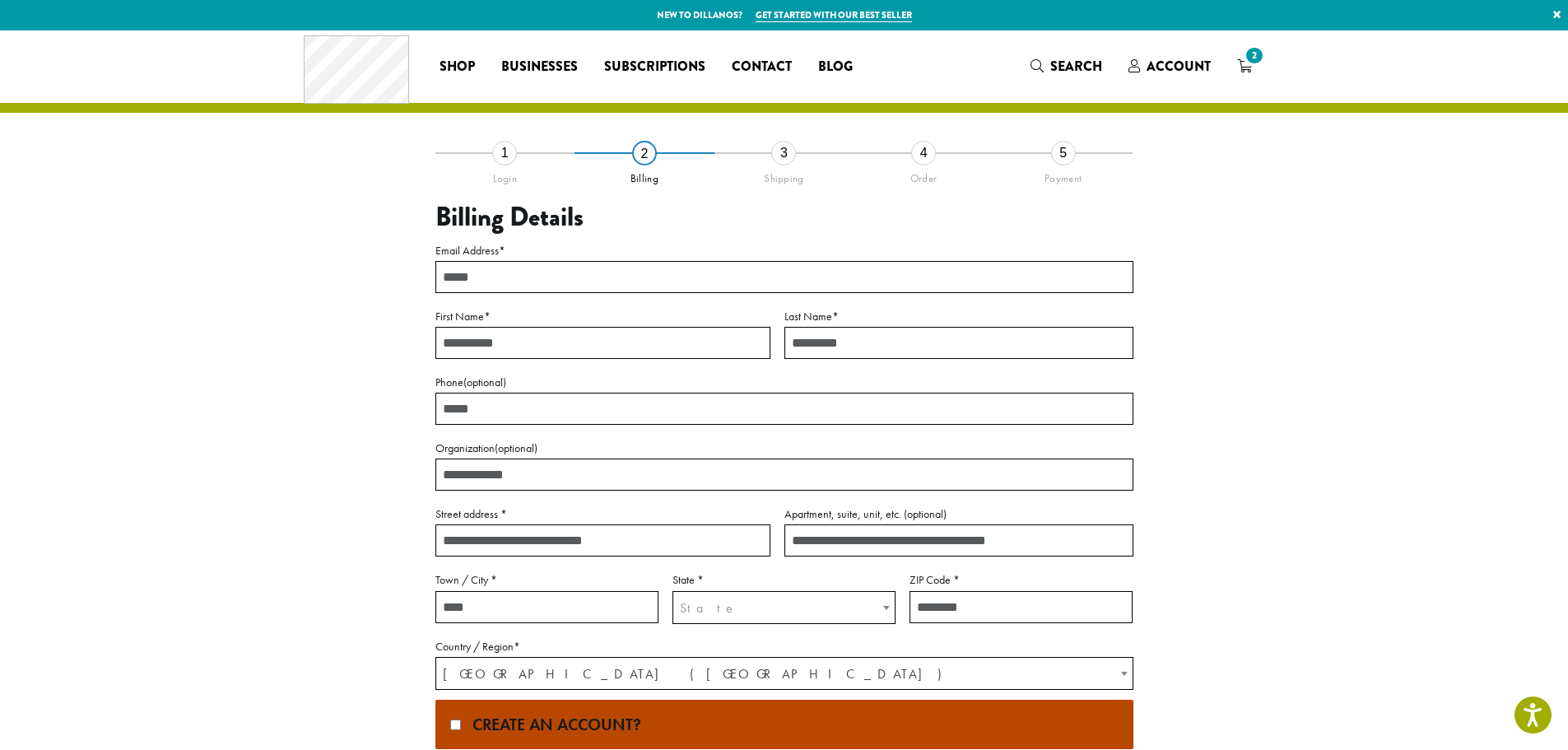
click at [530, 290] on input "Email Address *" at bounding box center [784, 277] width 698 height 32
type input "**********"
type input "*****"
type input "**********"
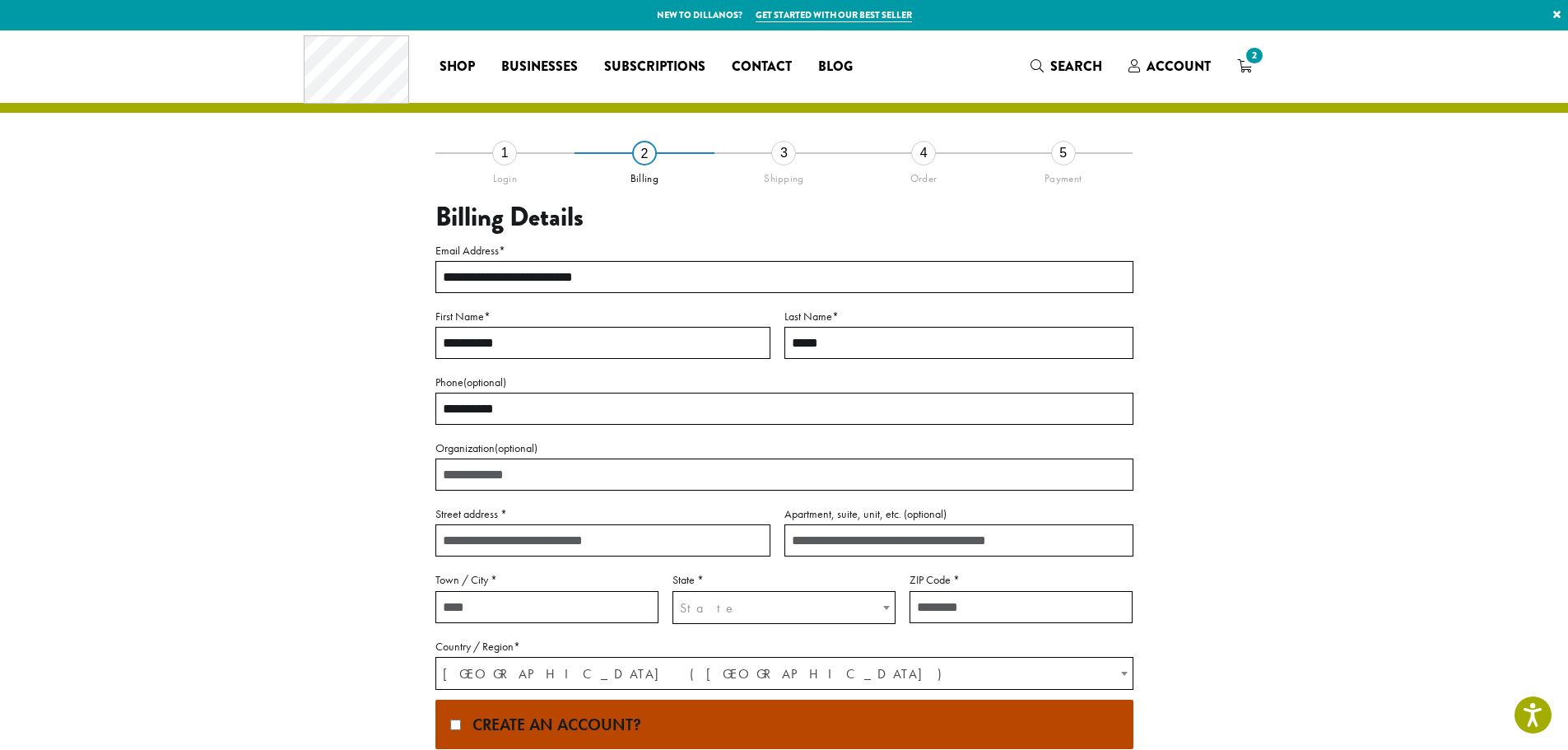
type input "**********"
type input "******"
select select "**"
type input "*****"
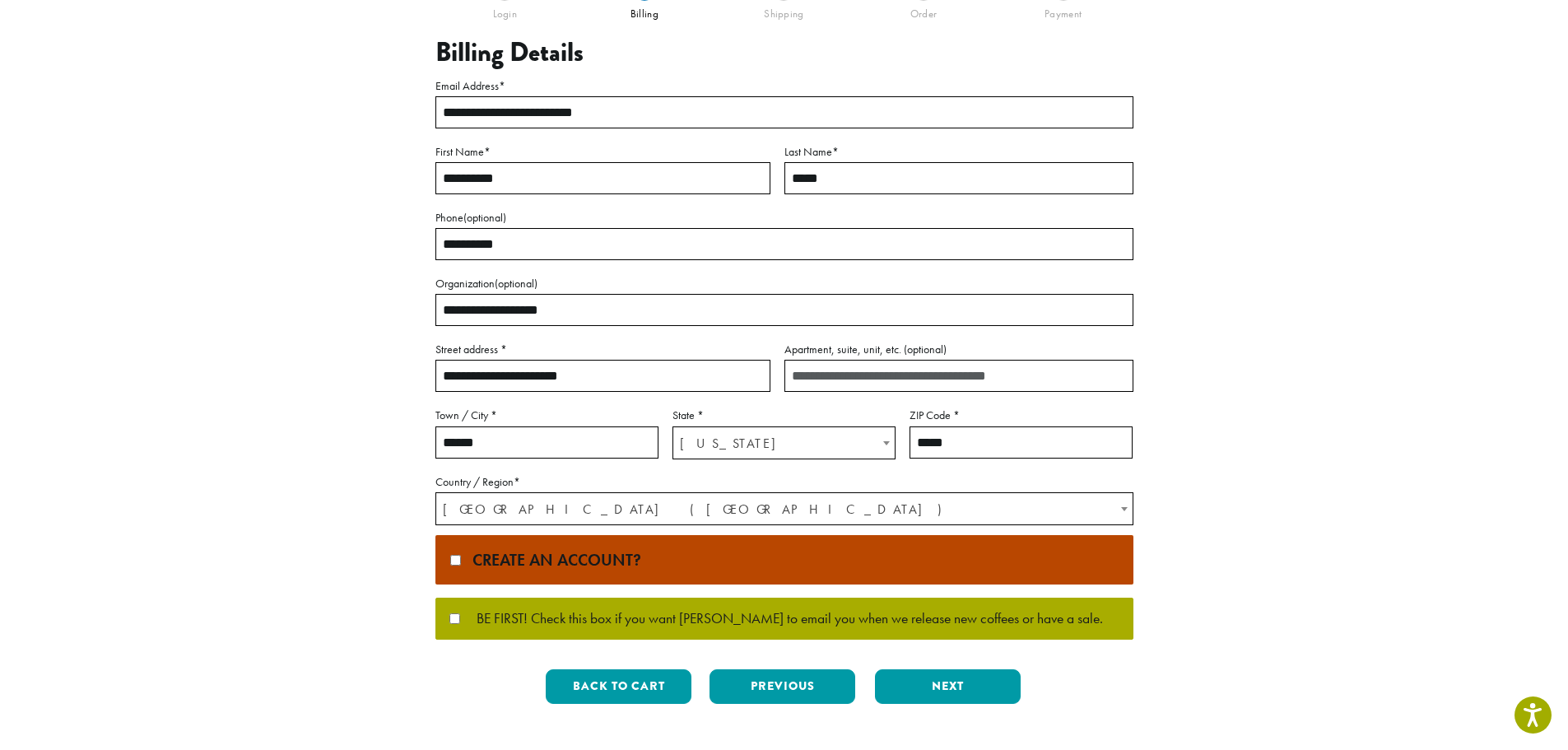
scroll to position [247, 0]
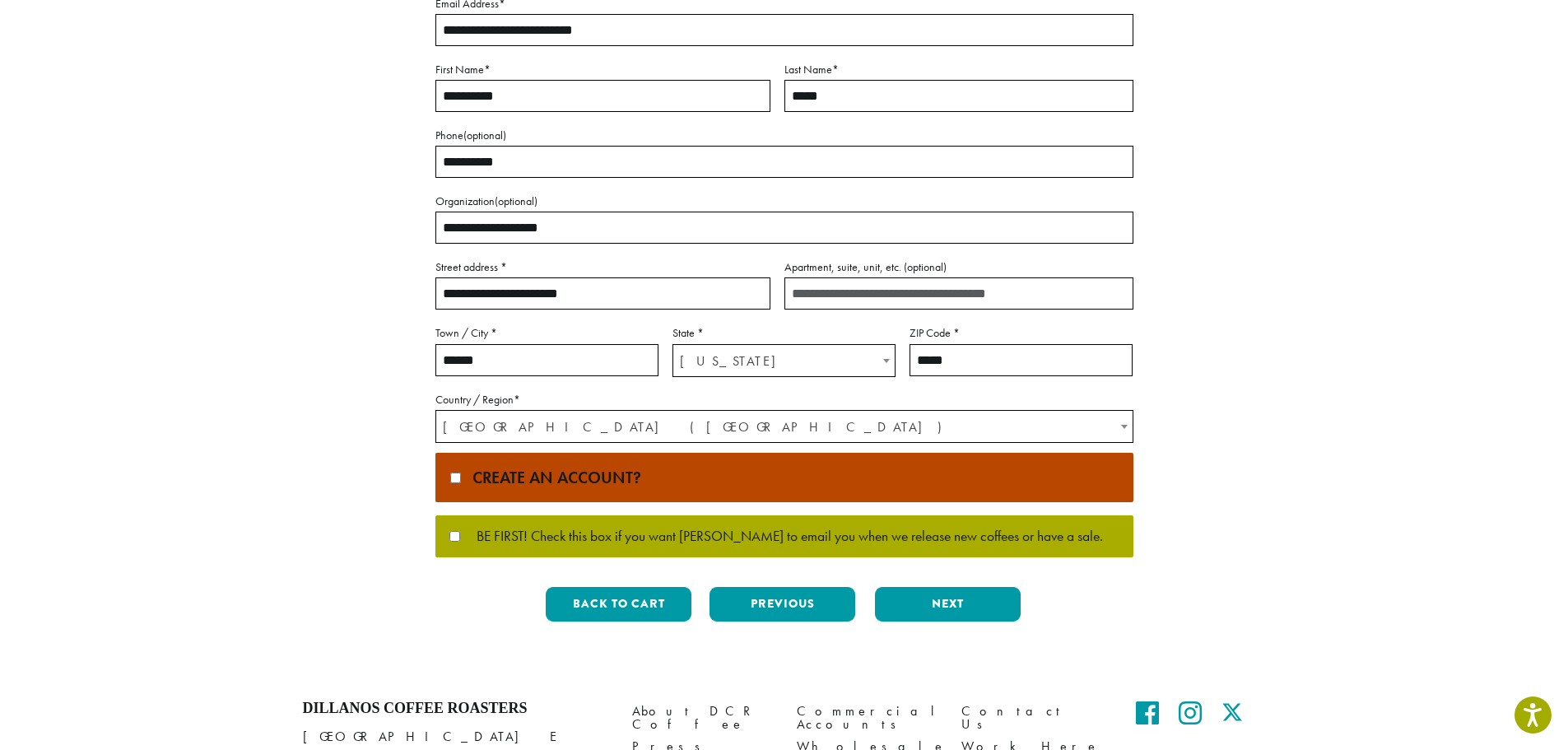
click at [473, 484] on span "Create an account?" at bounding box center [553, 477] width 177 height 21
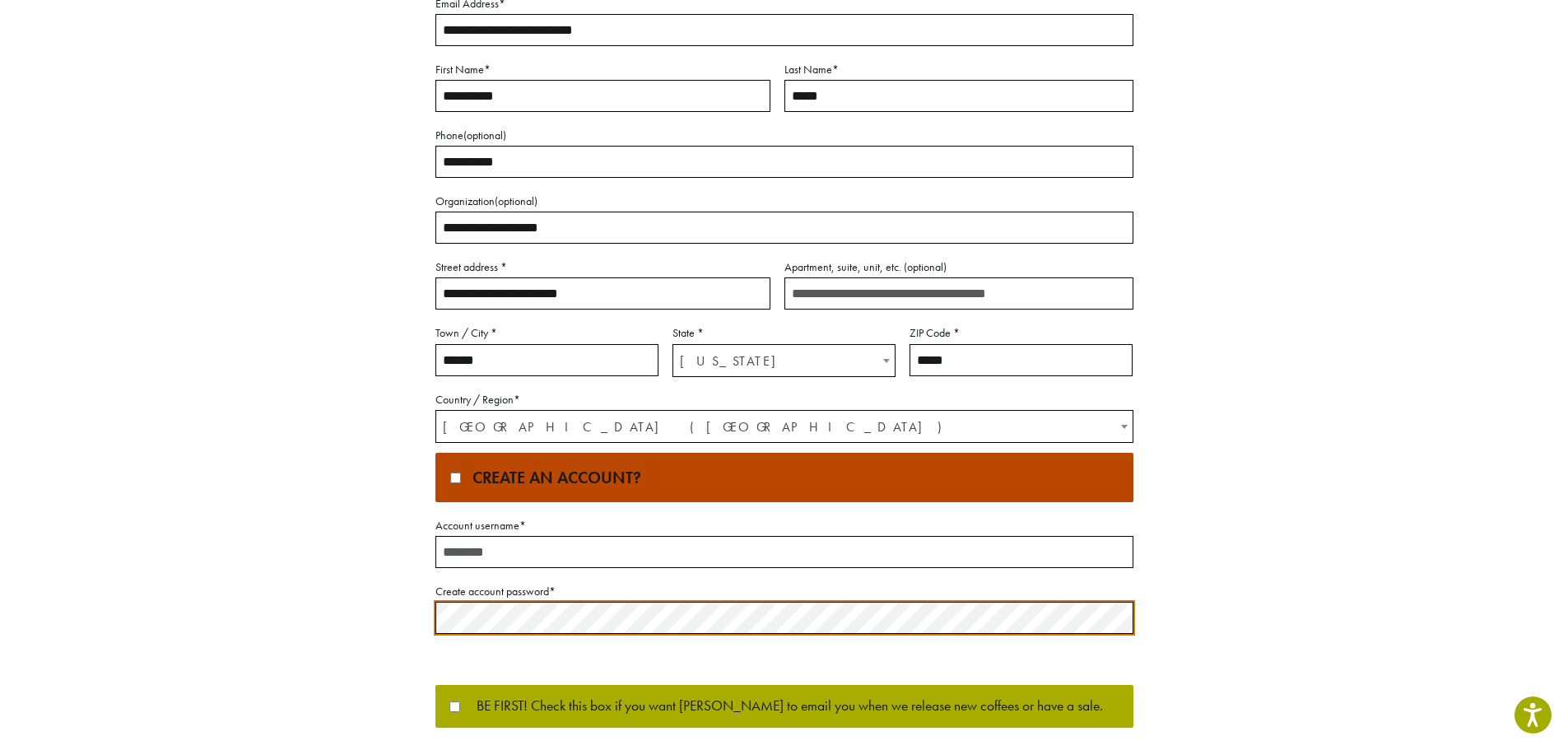
click at [492, 540] on input "Account username *" at bounding box center [784, 552] width 698 height 32
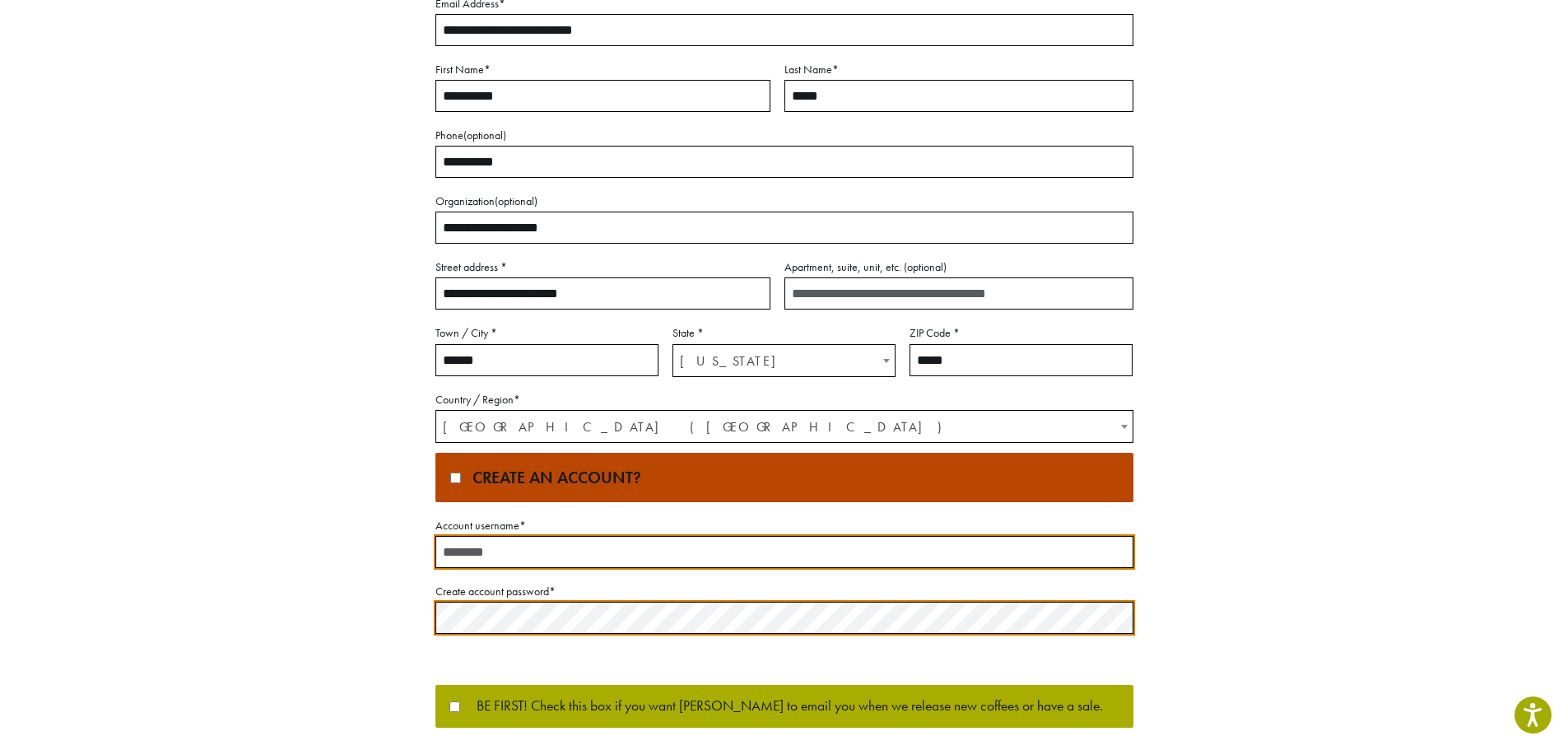
click at [357, 515] on div "**********" at bounding box center [784, 355] width 938 height 900
click at [457, 531] on label "Account username *" at bounding box center [784, 525] width 698 height 21
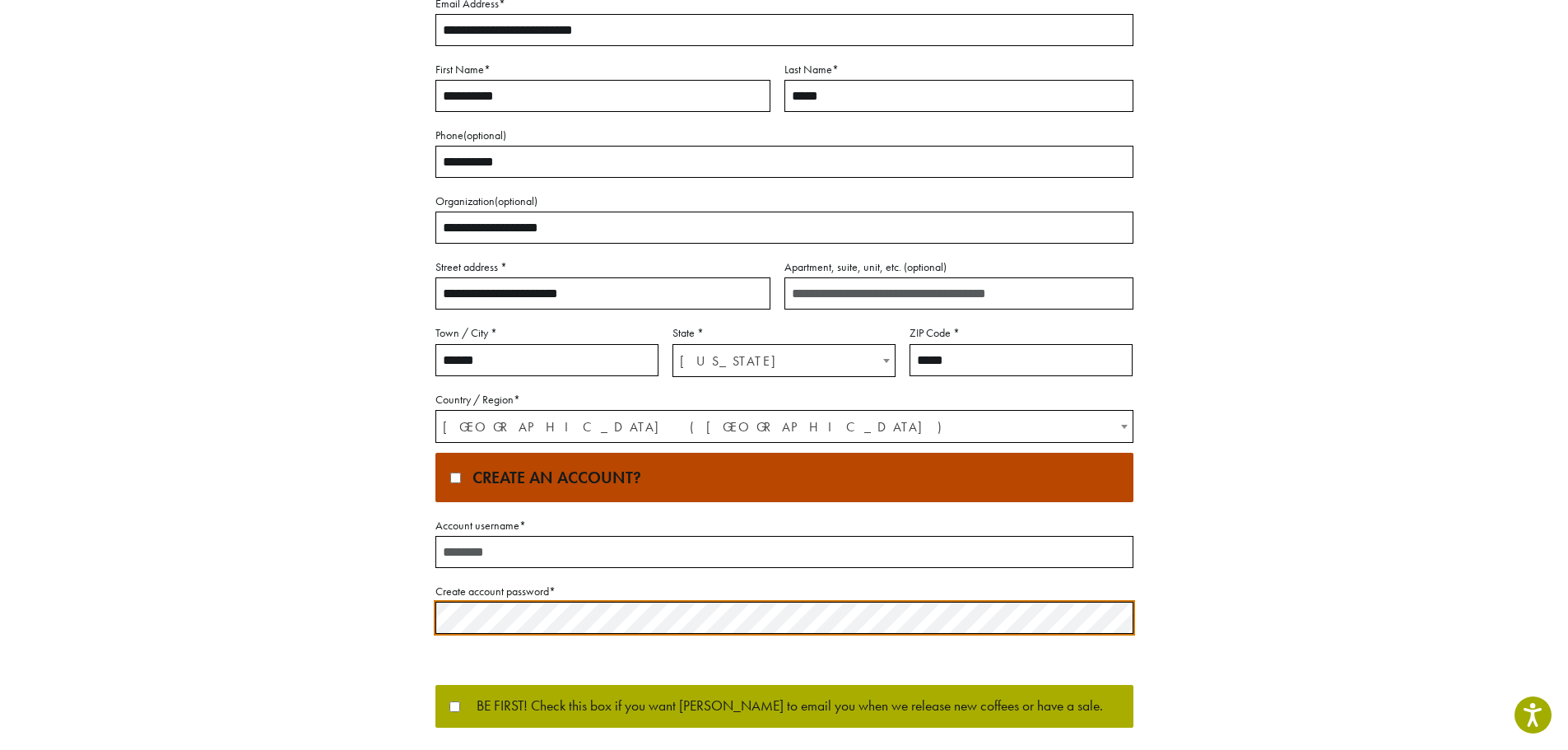
click at [457, 536] on input "Account username *" at bounding box center [784, 552] width 698 height 32
click at [455, 539] on input "Account username *" at bounding box center [784, 552] width 698 height 32
type input "**********"
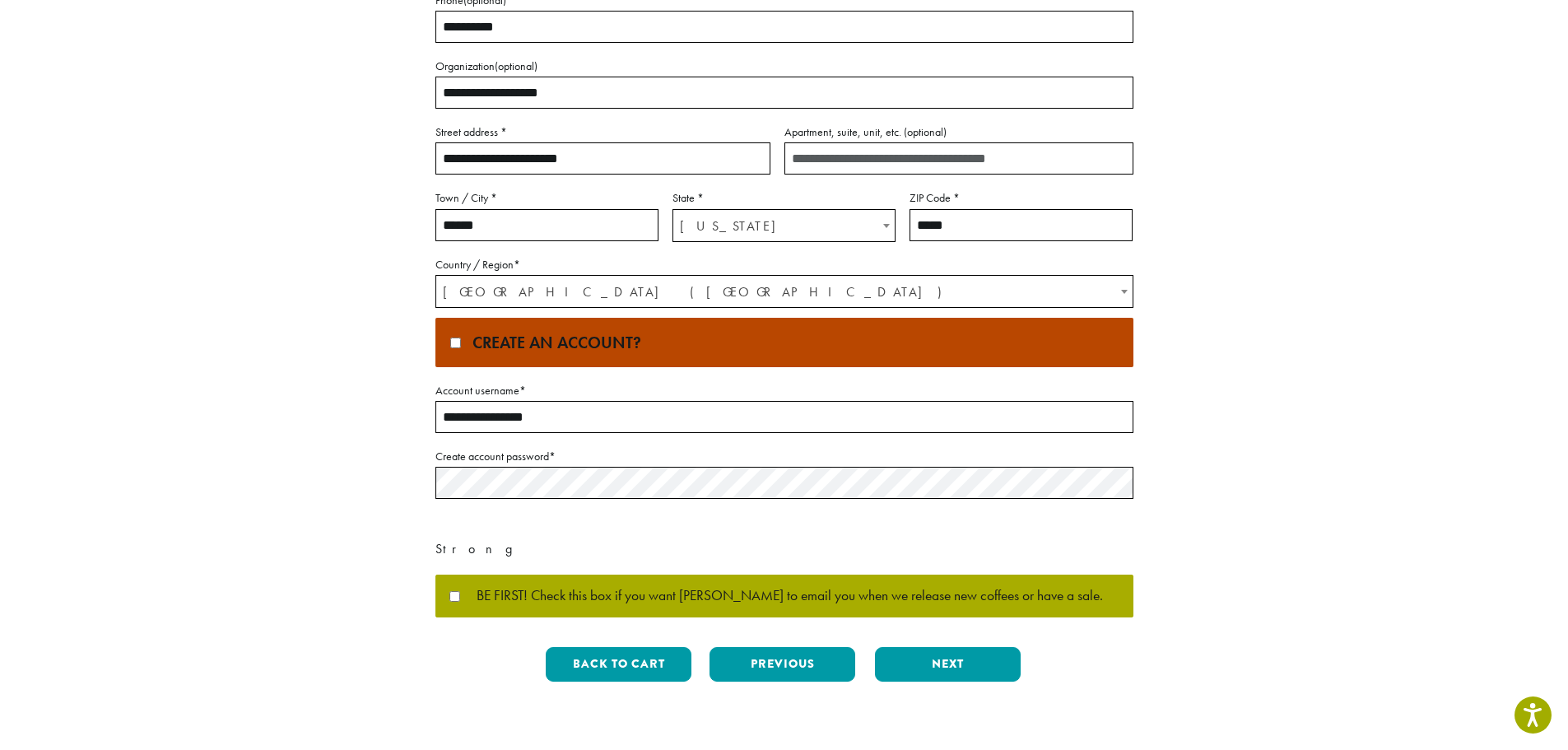
scroll to position [411, 0]
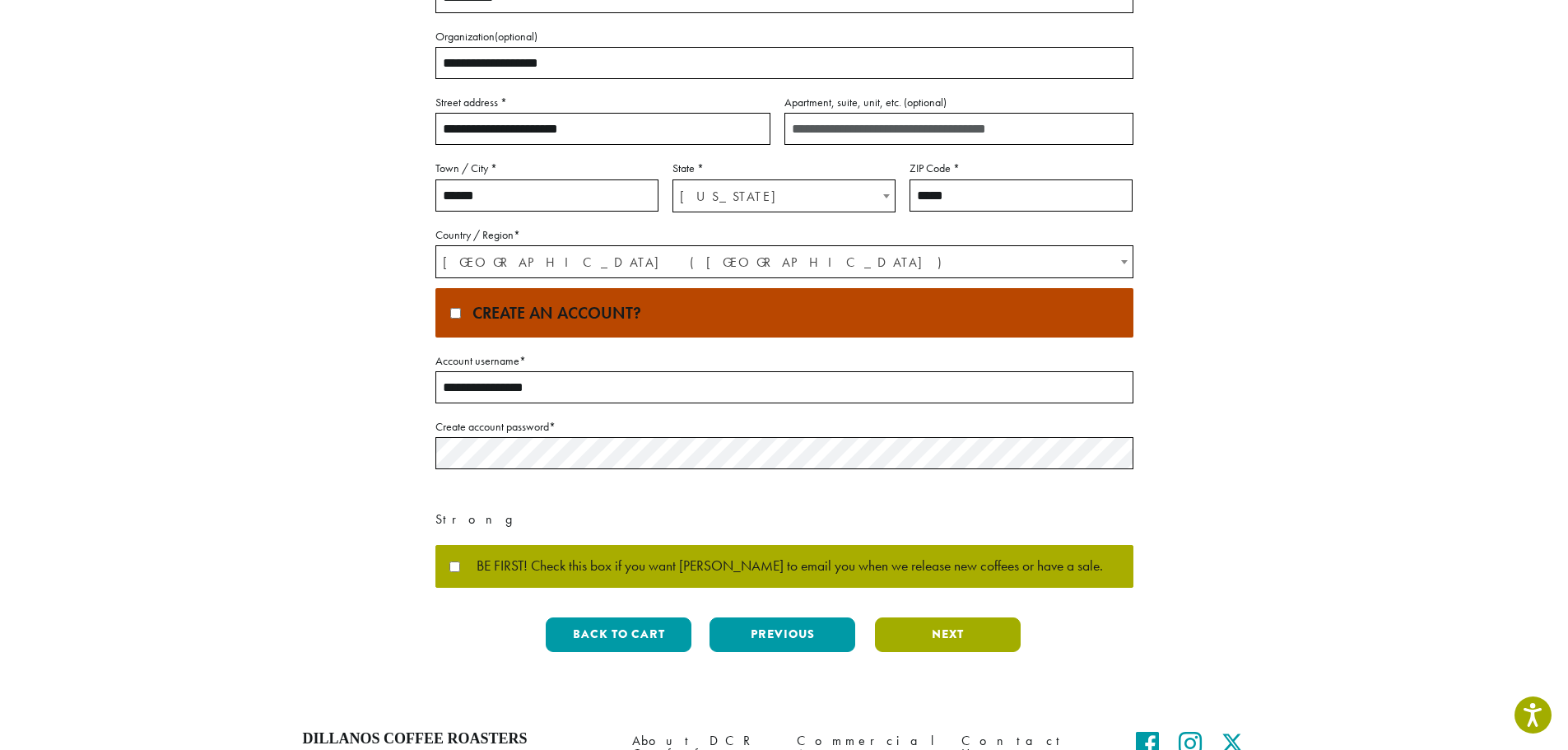
click at [946, 624] on button "Next" at bounding box center [948, 635] width 145 height 34
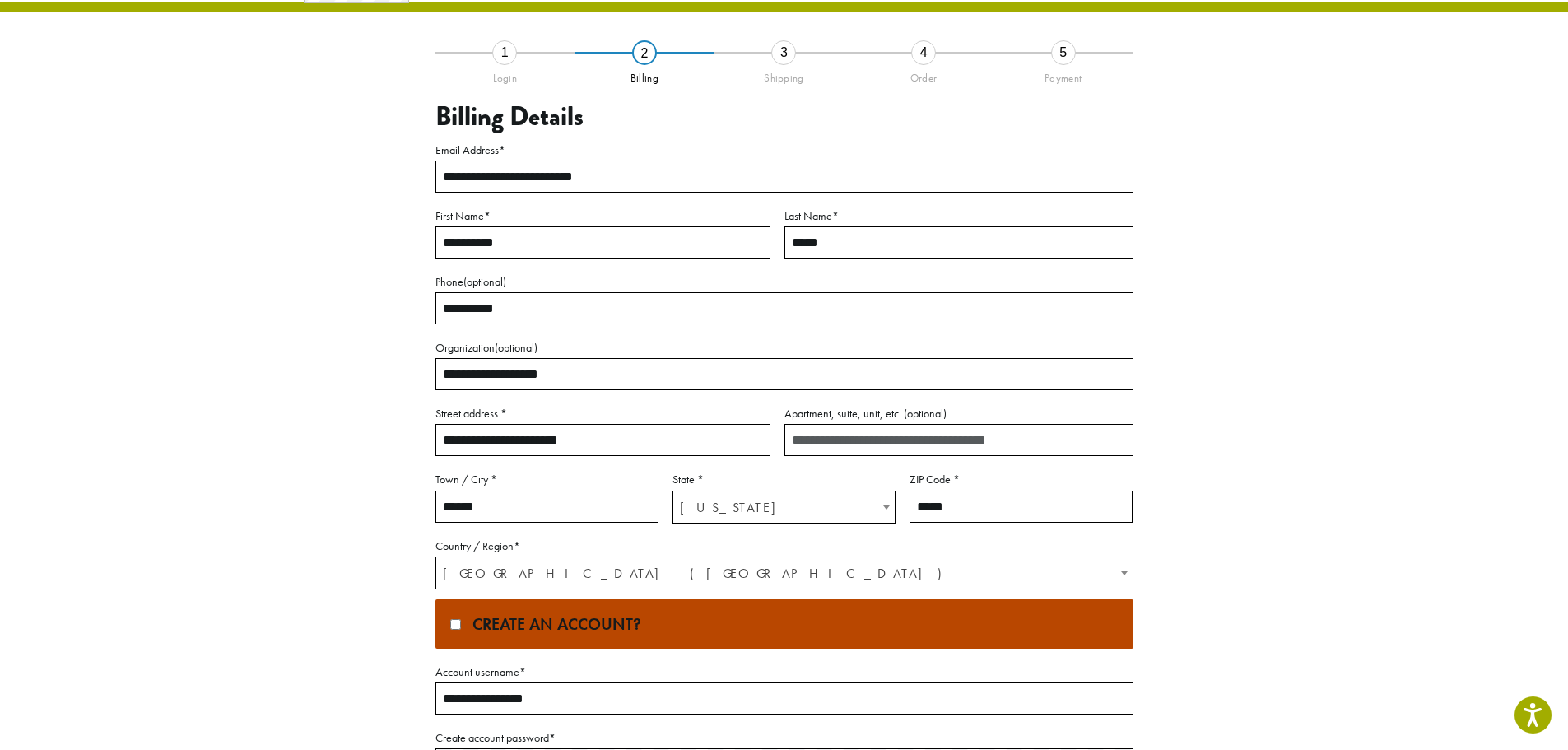
scroll to position [0, 0]
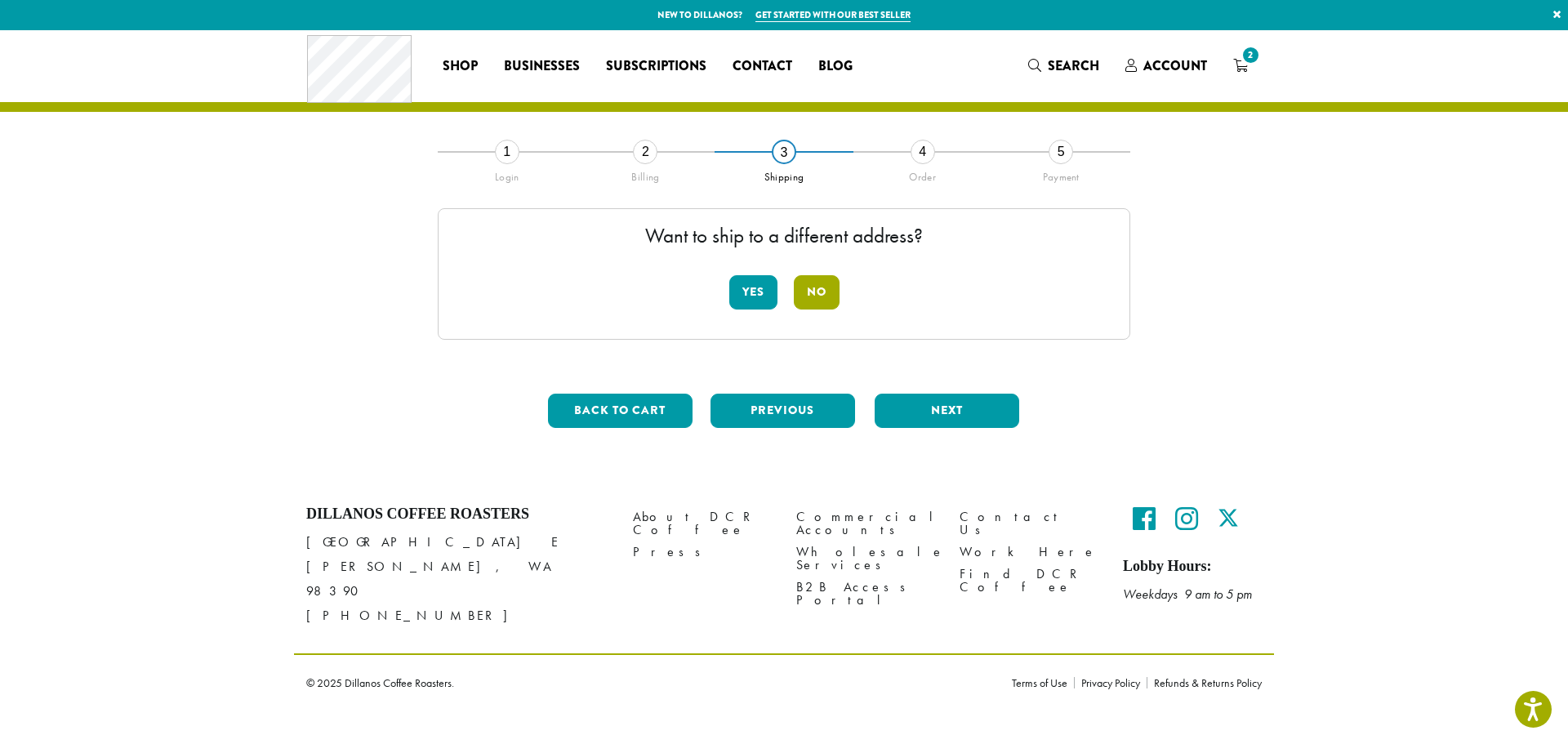
click at [811, 295] on button "No" at bounding box center [816, 292] width 46 height 34
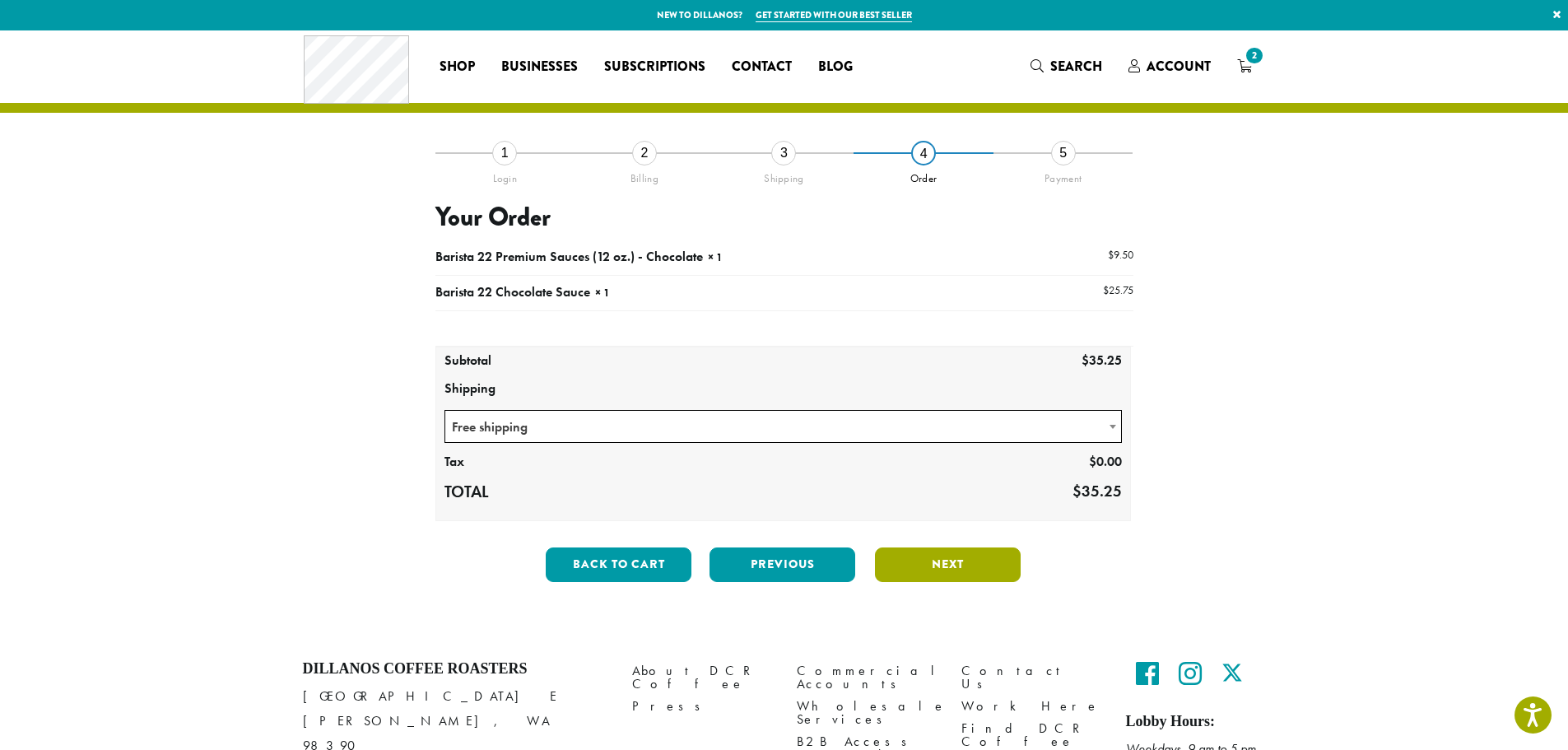
click at [962, 570] on button "Next" at bounding box center [948, 564] width 145 height 34
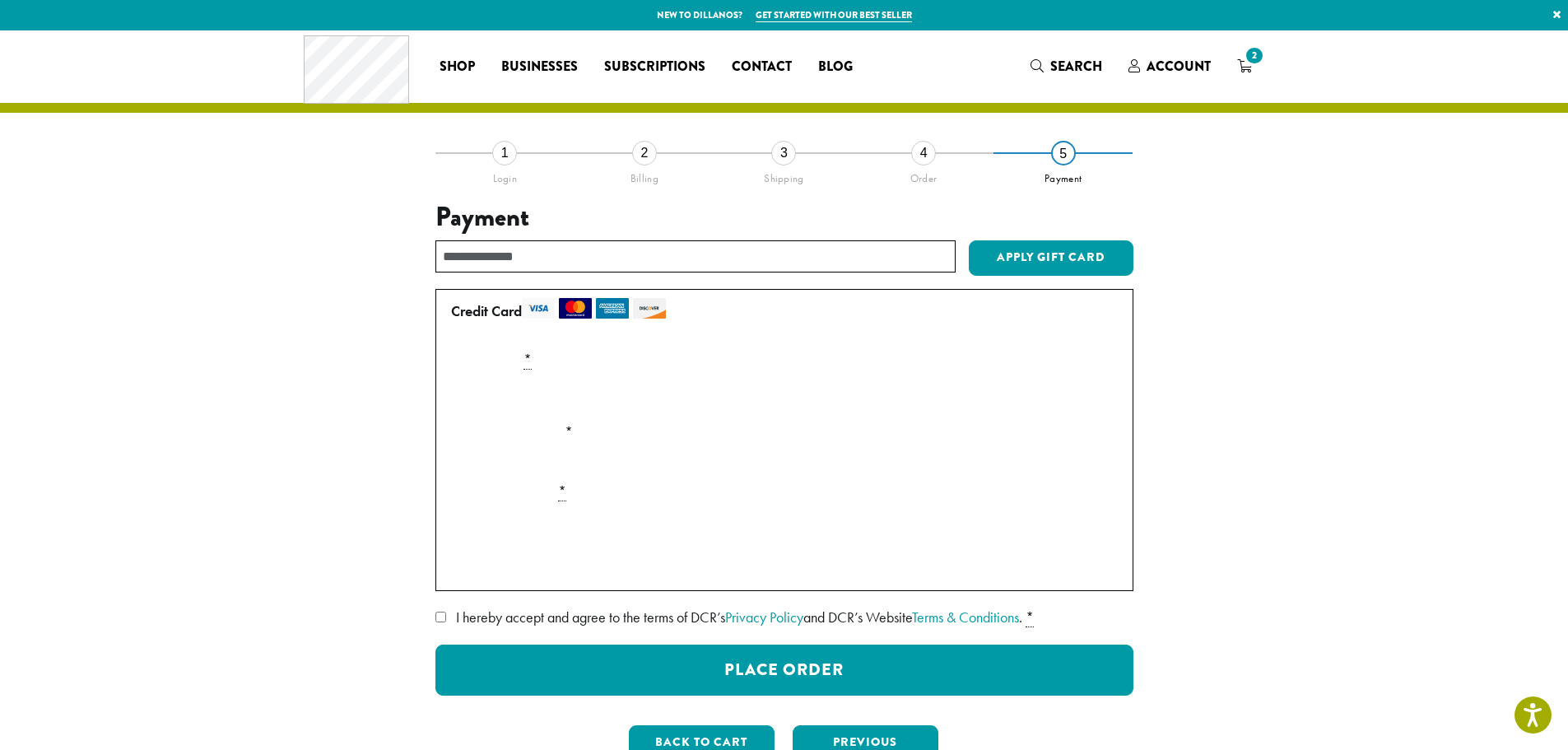
click at [1291, 504] on section "**********" at bounding box center [784, 422] width 1568 height 782
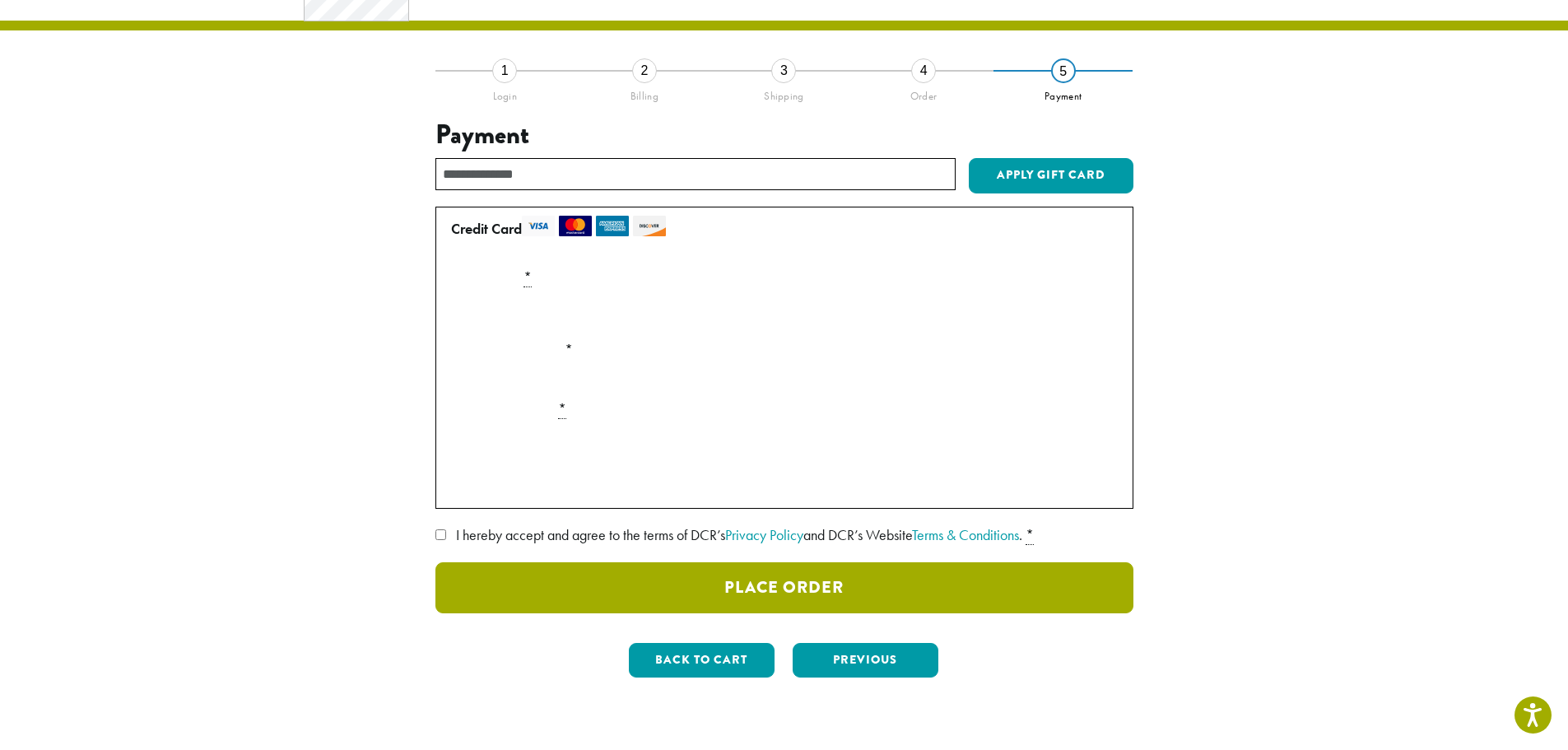
click at [778, 595] on button "Place Order" at bounding box center [784, 588] width 698 height 51
